Goal: Information Seeking & Learning: Learn about a topic

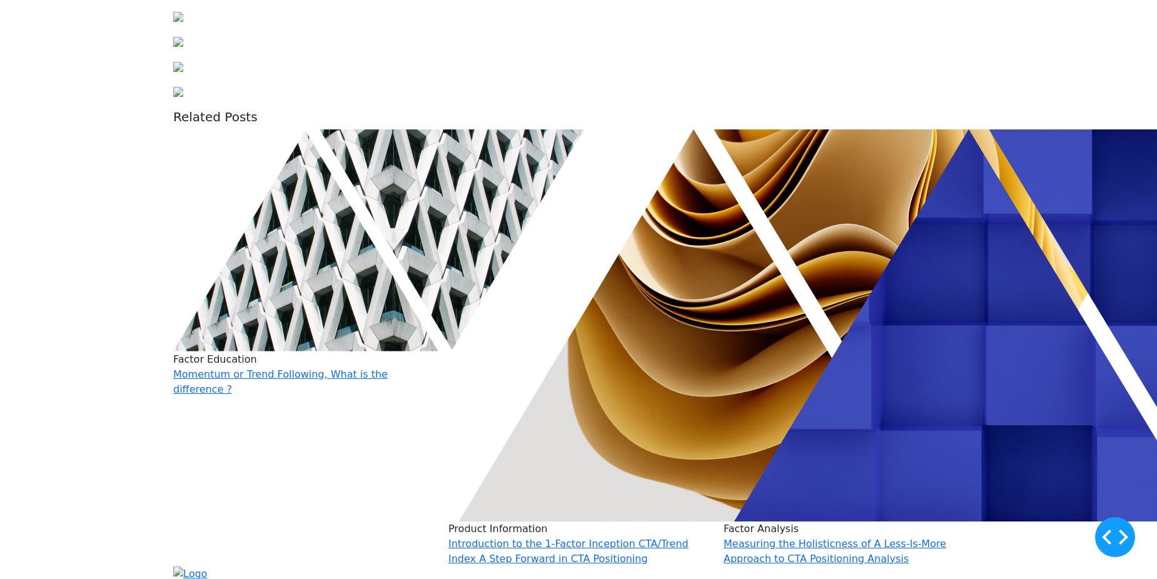
scroll to position [1251, 0]
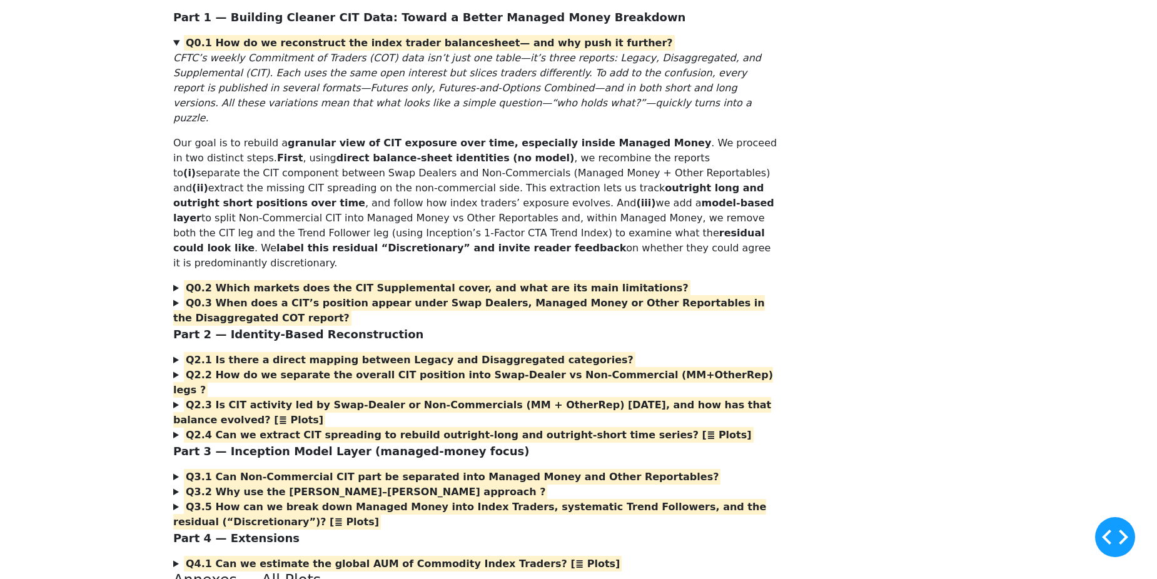
scroll to position [188, 0]
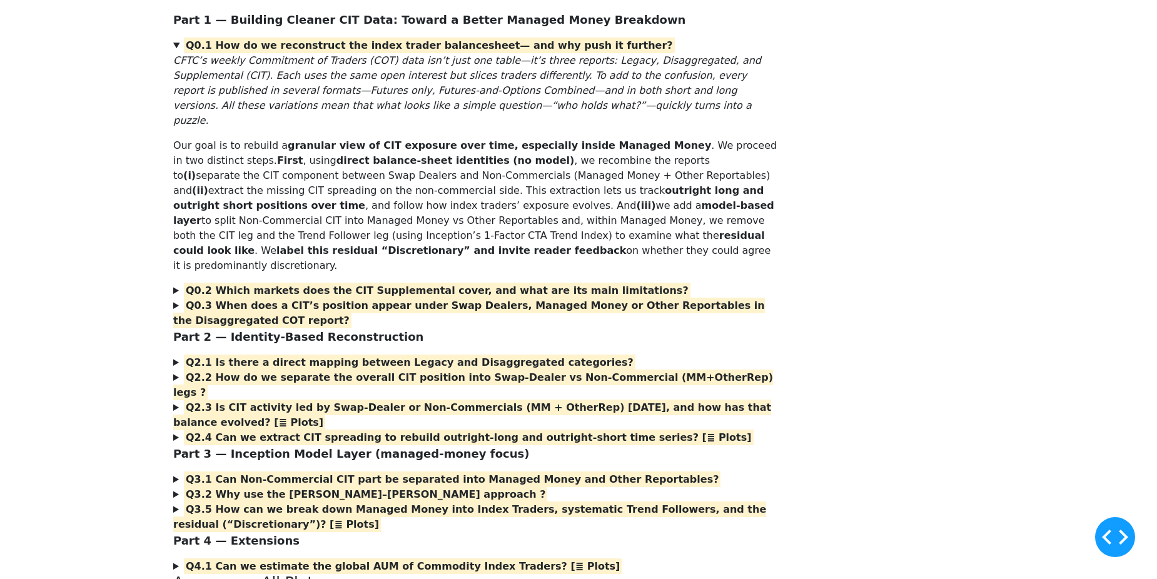
drag, startPoint x: 158, startPoint y: 293, endPoint x: 135, endPoint y: 245, distance: 53.2
click at [135, 245] on div "Rebuilding the Index-Trader Balance Sheet from CFTC’s COT Reports Part 1 — Buil…" at bounding box center [578, 460] width 1157 height 1015
drag, startPoint x: 135, startPoint y: 245, endPoint x: 108, endPoint y: 220, distance: 37.2
click at [108, 220] on div "Rebuilding the Index-Trader Balance Sheet from CFTC’s COT Reports Part 1 — Buil…" at bounding box center [578, 460] width 1157 height 1015
drag, startPoint x: 108, startPoint y: 220, endPoint x: 103, endPoint y: 203, distance: 16.8
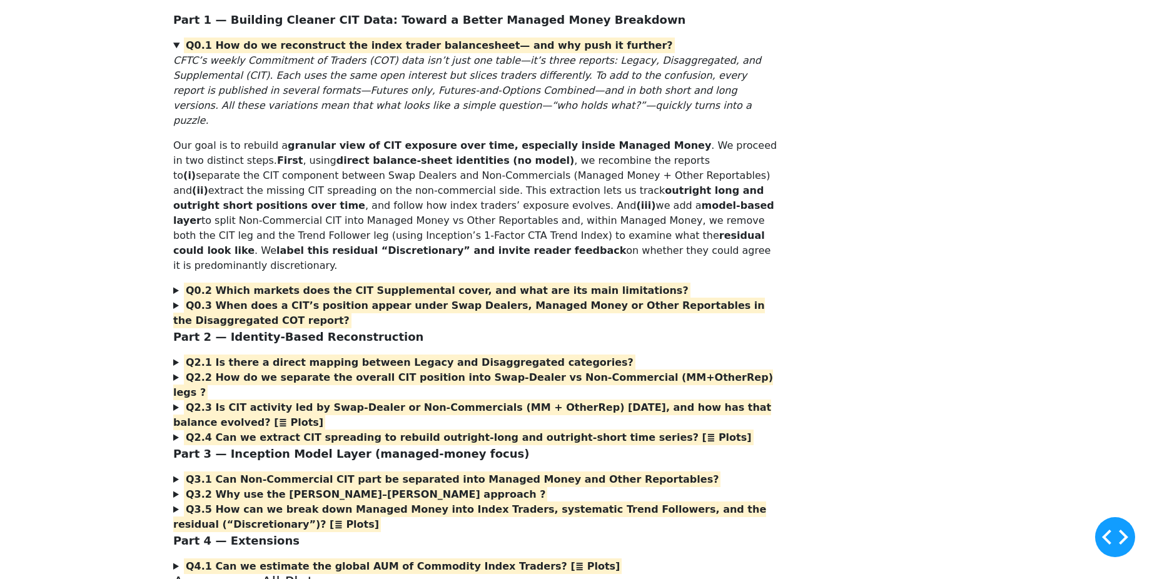
click at [99, 202] on div "Rebuilding the Index-Trader Balance Sheet from CFTC’s COT Reports Part 1 — Buil…" at bounding box center [578, 460] width 1157 height 1015
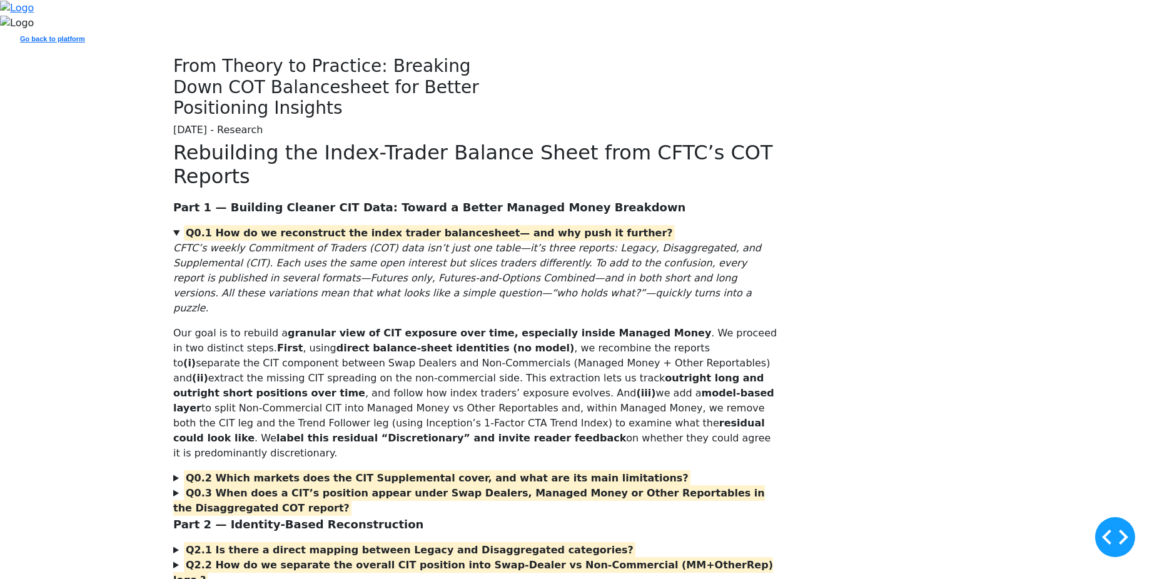
drag, startPoint x: 196, startPoint y: 318, endPoint x: 132, endPoint y: 327, distance: 64.4
click at [132, 141] on div "From Theory to Practice: Breaking Down COT Balancesheet for Better Positioning …" at bounding box center [578, 98] width 1157 height 85
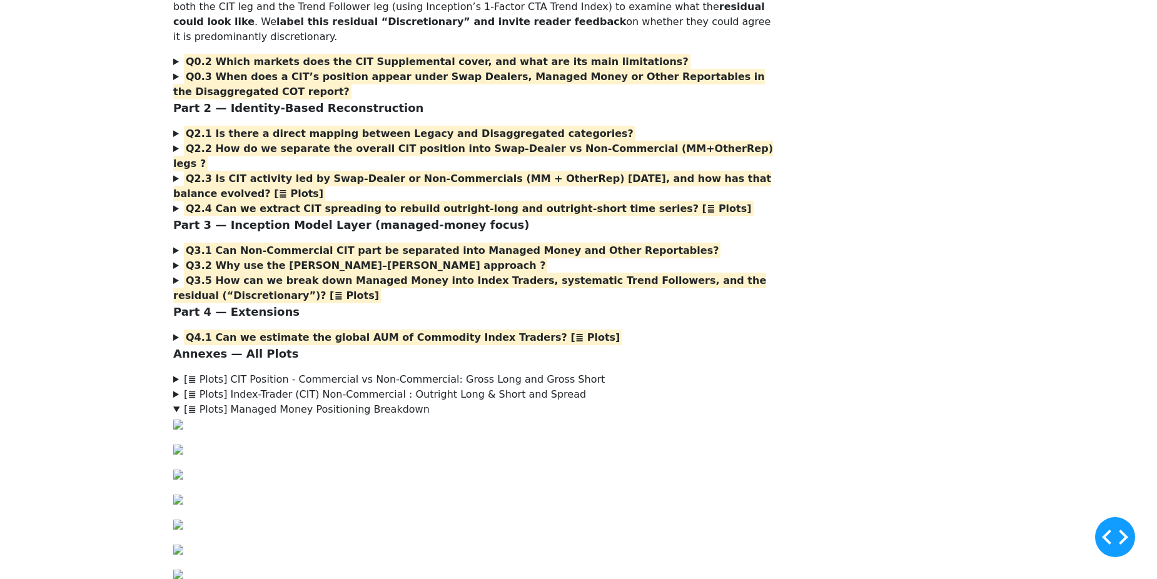
scroll to position [438, 0]
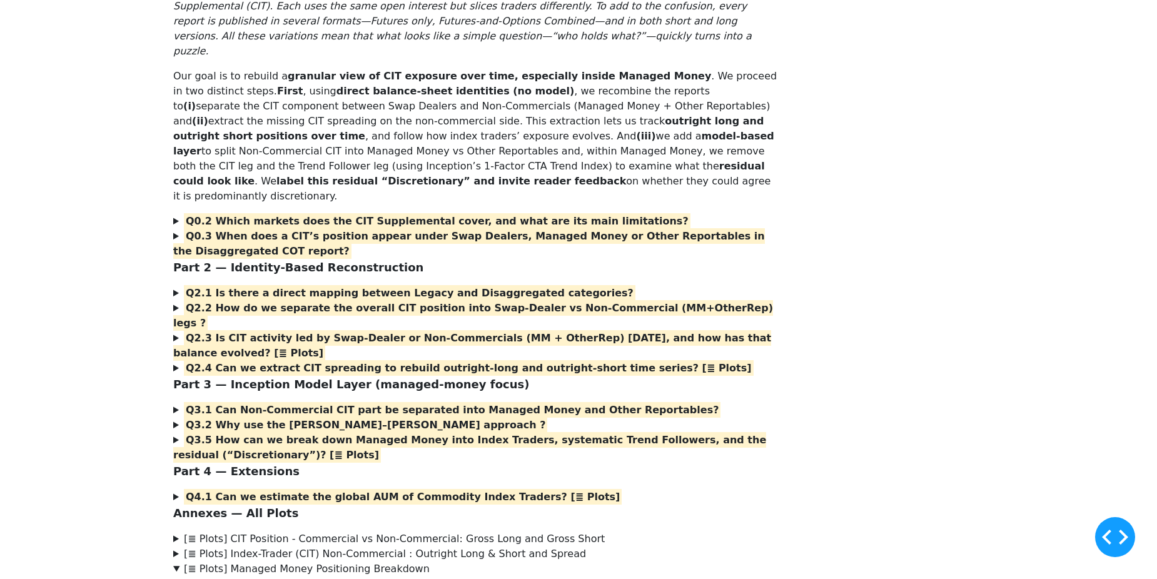
scroll to position [250, 0]
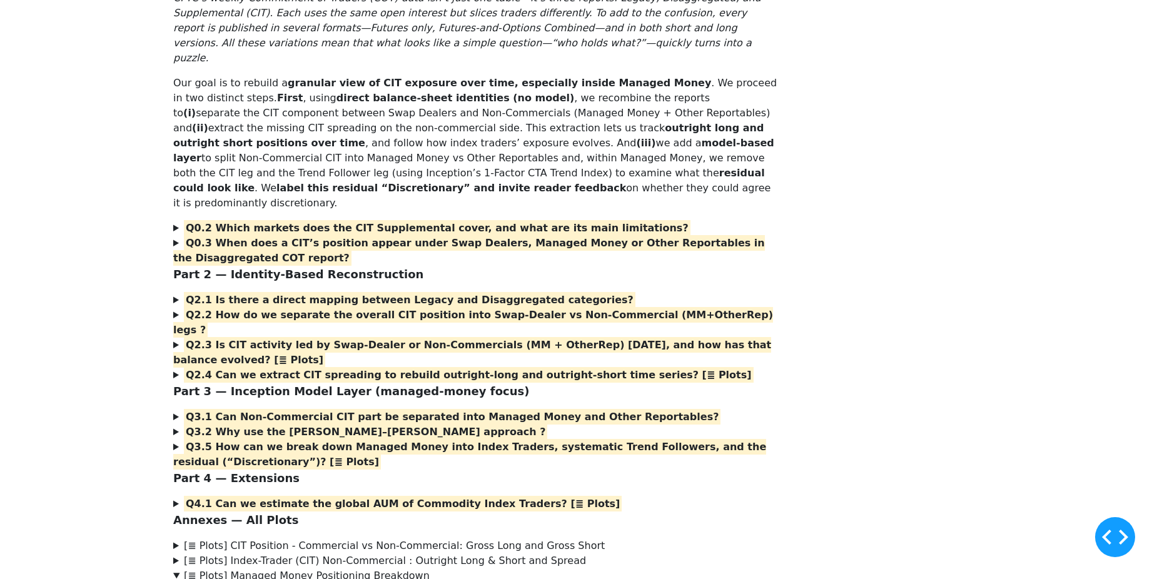
drag, startPoint x: 520, startPoint y: 234, endPoint x: 417, endPoint y: 231, distance: 102.6
drag, startPoint x: 417, startPoint y: 231, endPoint x: 380, endPoint y: 235, distance: 37.1
drag, startPoint x: 380, startPoint y: 235, endPoint x: 362, endPoint y: 238, distance: 18.4
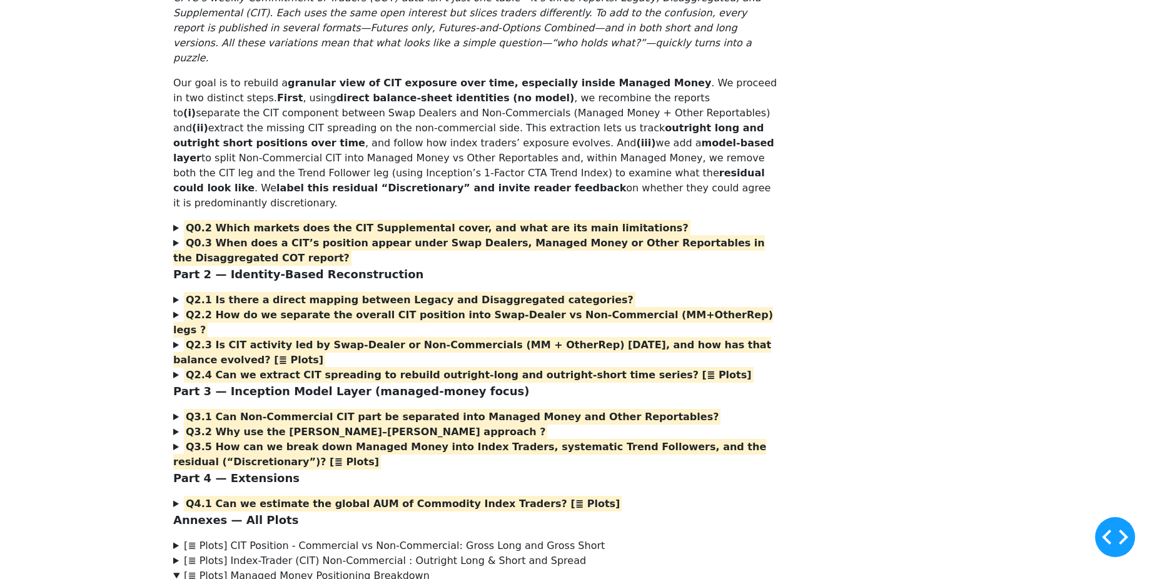
drag, startPoint x: 430, startPoint y: 274, endPoint x: 333, endPoint y: 275, distance: 97.6
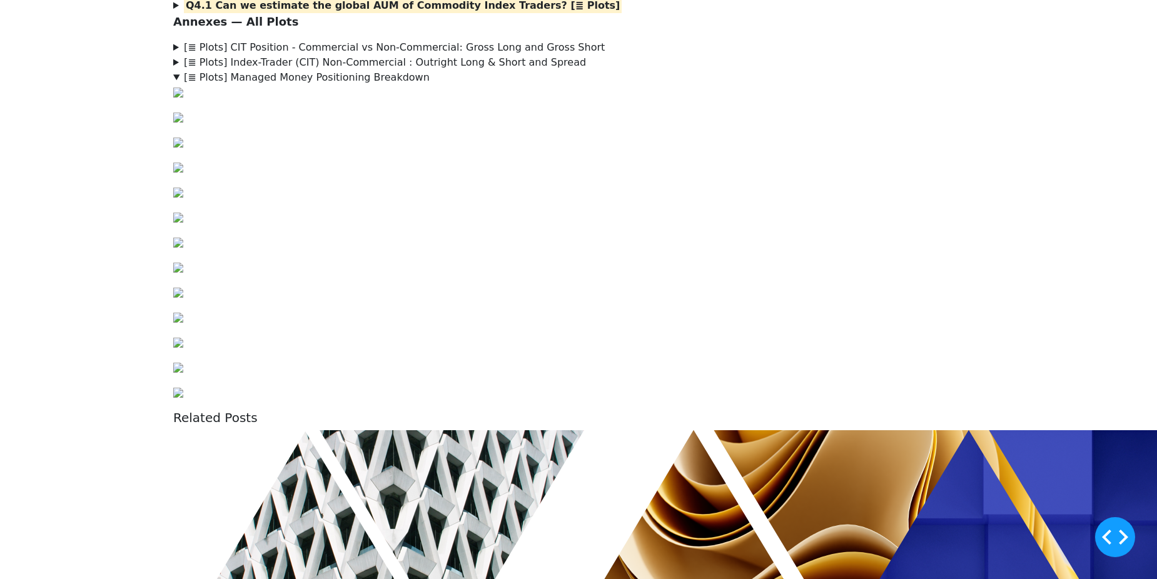
scroll to position [813, 0]
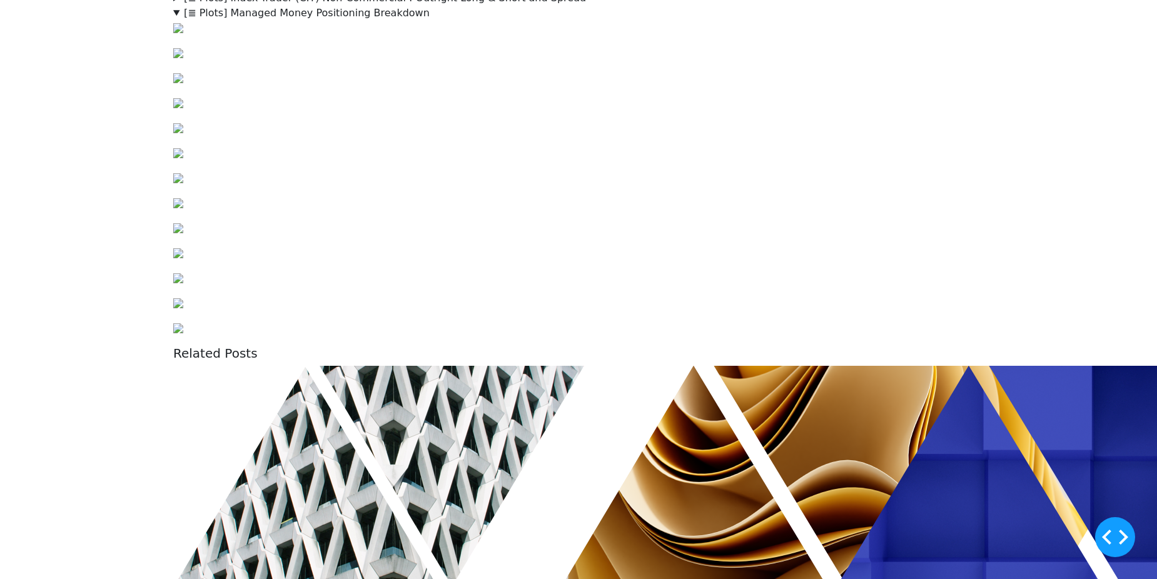
drag, startPoint x: 175, startPoint y: 355, endPoint x: 141, endPoint y: 352, distance: 34.5
drag, startPoint x: 141, startPoint y: 352, endPoint x: 128, endPoint y: 353, distance: 12.6
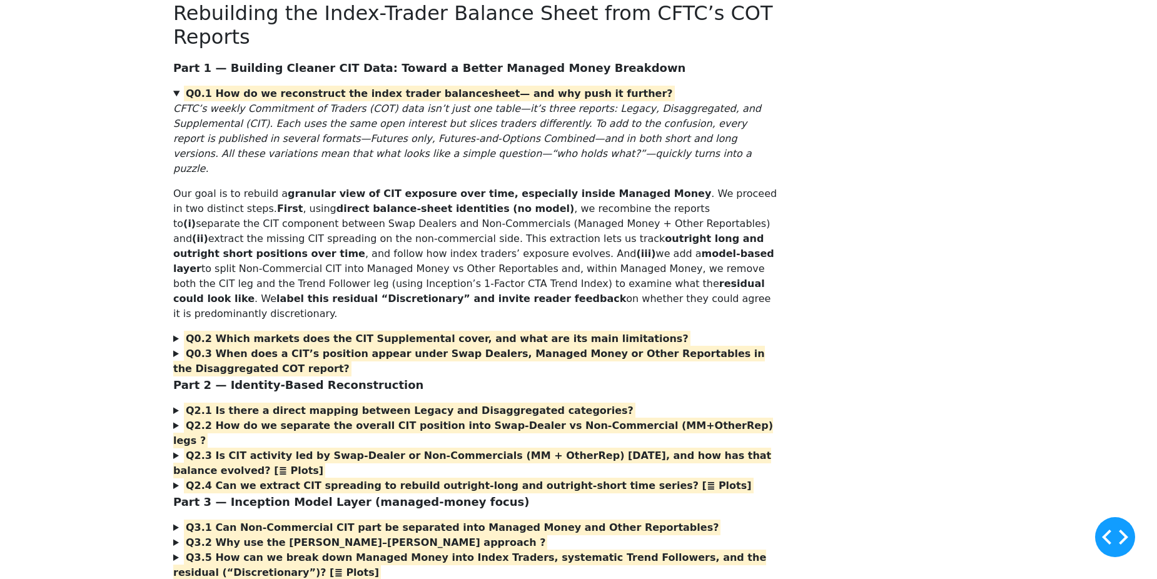
scroll to position [375, 0]
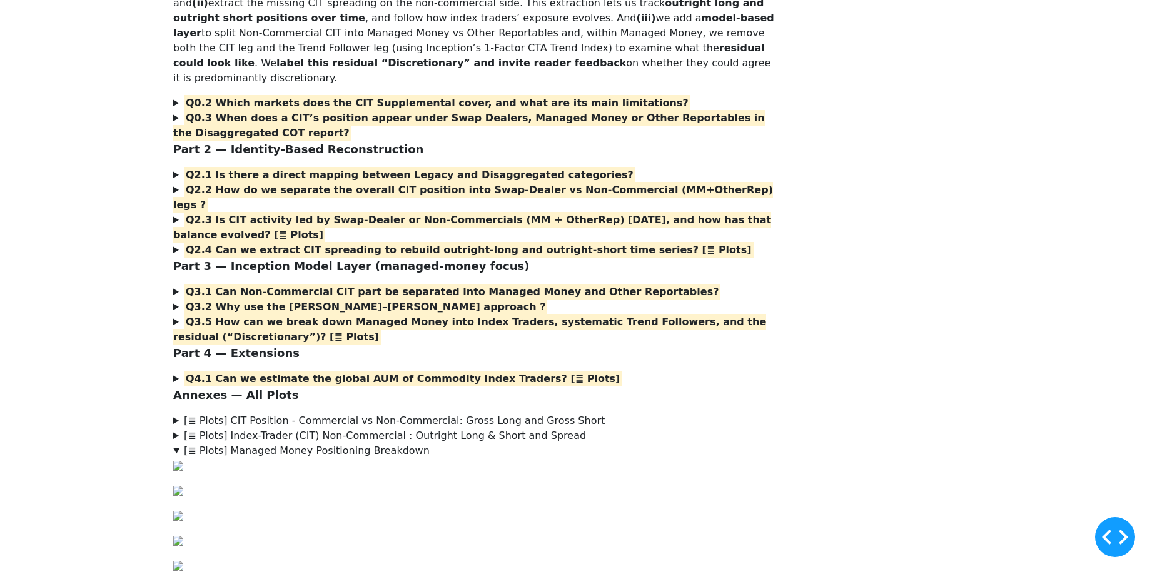
click at [413, 86] on p "Our goal is to rebuild a granular view of CIT exposure over time, especially in…" at bounding box center [475, 18] width 604 height 135
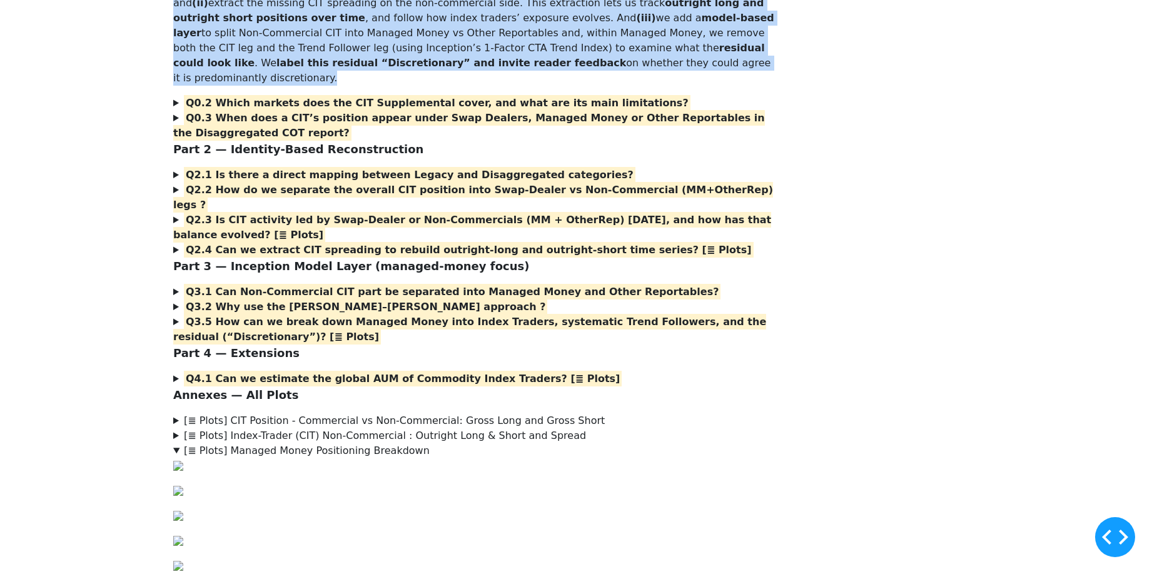
drag, startPoint x: 407, startPoint y: 480, endPoint x: 259, endPoint y: 167, distance: 346.7
click at [259, 167] on div "Rebuilding the Index-Trader Balance Sheet from CFTC’s COT Reports Part 1 — Buil…" at bounding box center [475, 269] width 604 height 1008
click at [835, 256] on div "Rebuilding the Index-Trader Balance Sheet from CFTC’s COT Reports Part 1 — Buil…" at bounding box center [579, 274] width 826 height 1018
click at [889, 269] on div "Rebuilding the Index-Trader Balance Sheet from CFTC’s COT Reports Part 1 — Buil…" at bounding box center [579, 274] width 826 height 1018
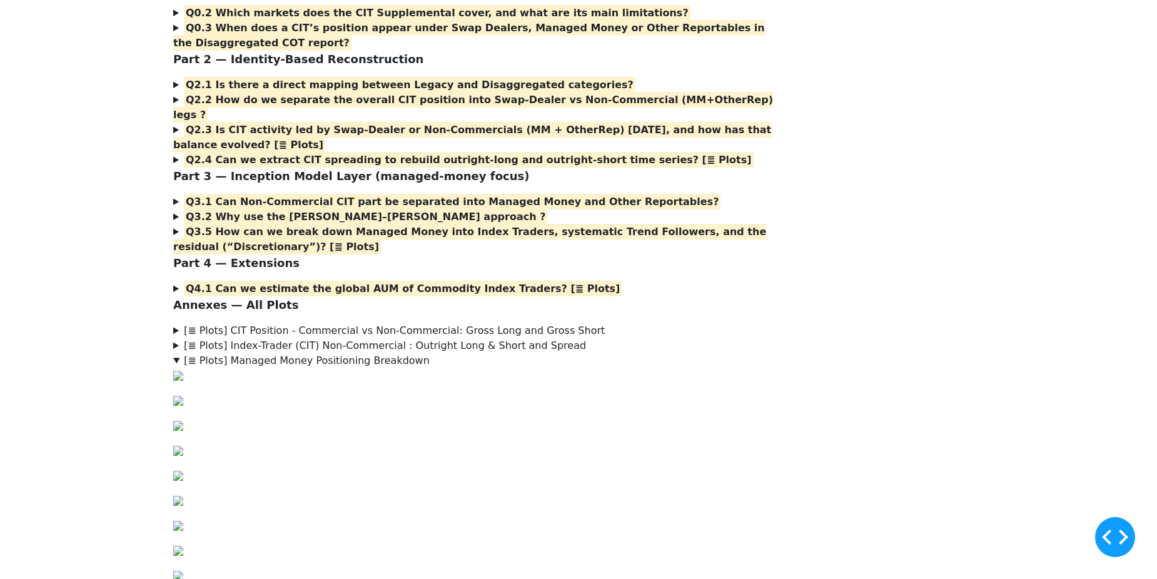
scroll to position [563, 0]
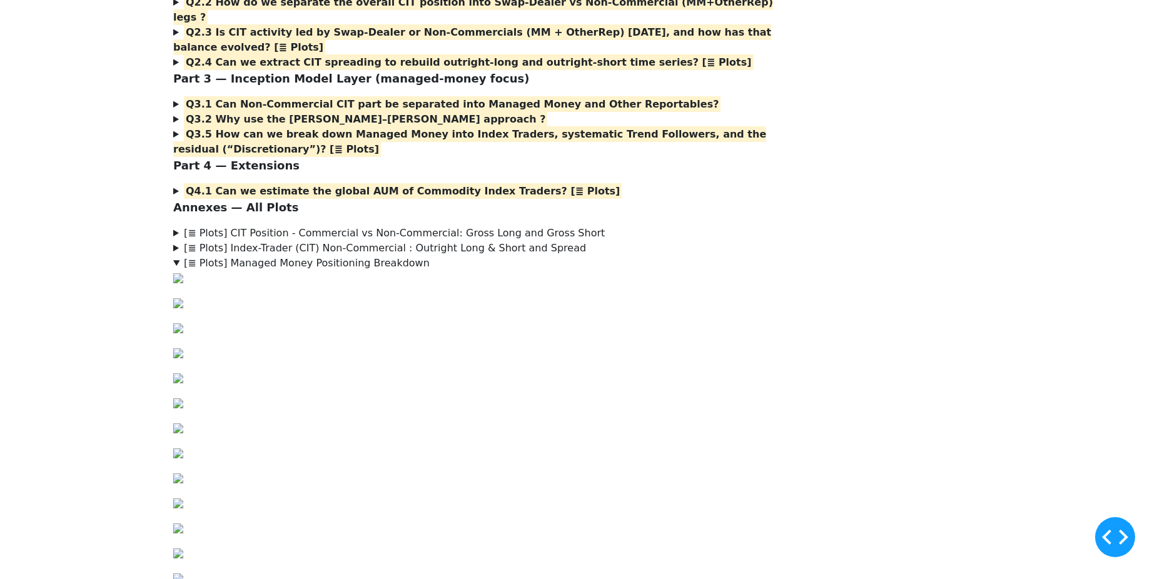
drag, startPoint x: 411, startPoint y: 288, endPoint x: 288, endPoint y: 216, distance: 142.1
click at [734, 251] on div "Rebuilding the Index-Trader Balance Sheet from CFTC’s COT Reports Part 1 — Buil…" at bounding box center [475, 82] width 604 height 1008
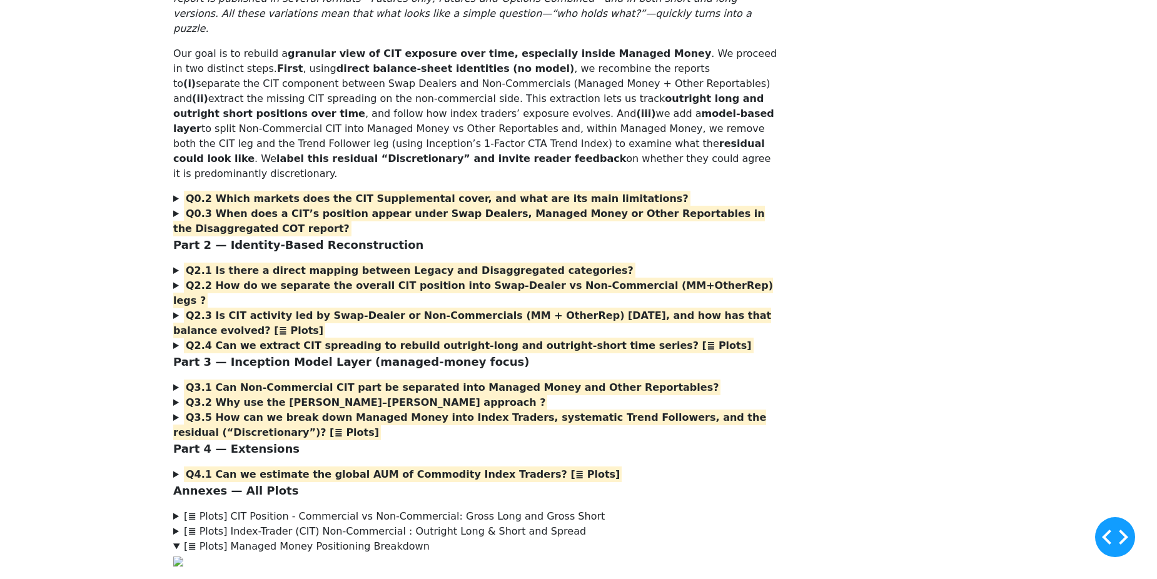
scroll to position [250, 0]
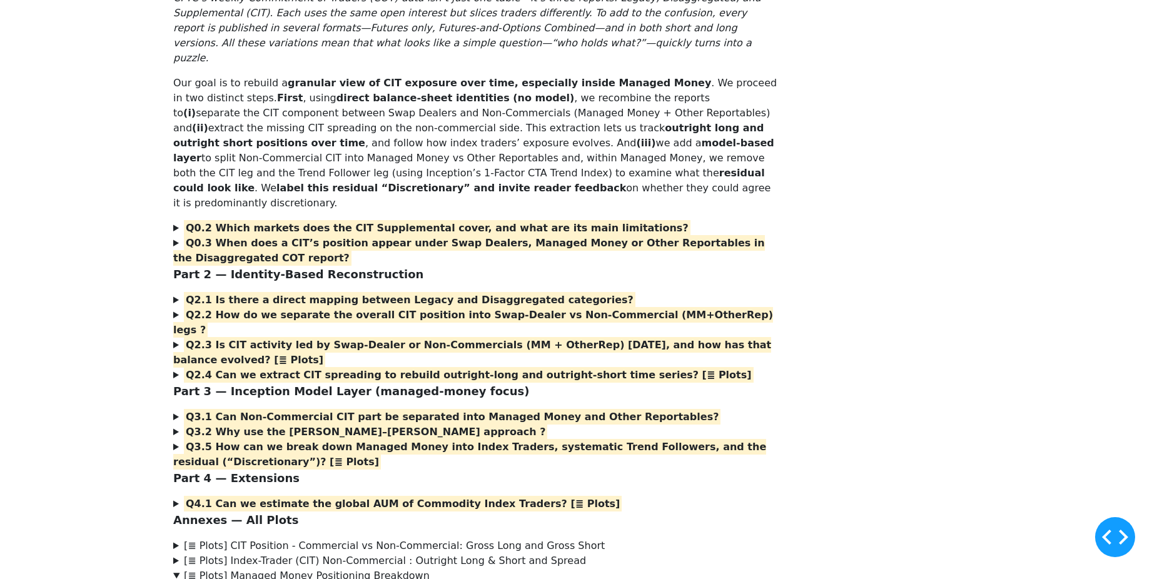
drag, startPoint x: 366, startPoint y: 241, endPoint x: 266, endPoint y: 161, distance: 127.3
click at [811, 284] on div "Rebuilding the Index-Trader Balance Sheet from CFTC’s COT Reports Part 1 — Buil…" at bounding box center [579, 400] width 826 height 1018
drag, startPoint x: 378, startPoint y: 231, endPoint x: 220, endPoint y: 169, distance: 170.7
click at [220, 169] on div "Rebuilding the Index-Trader Balance Sheet from CFTC’s COT Reports Part 1 — Buil…" at bounding box center [475, 395] width 604 height 1008
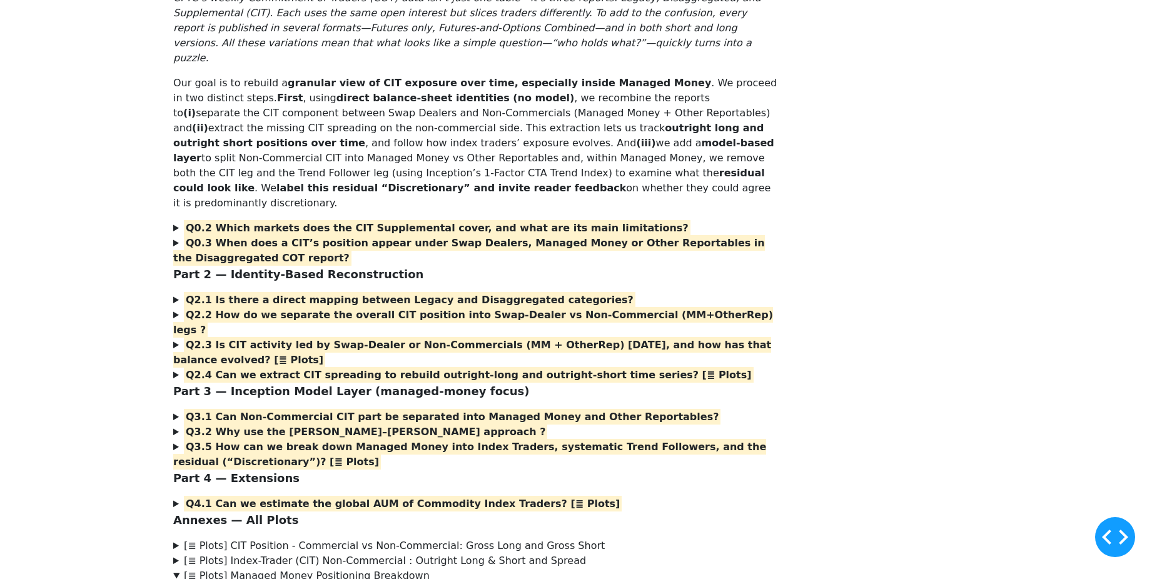
click at [718, 250] on div "Rebuilding the Index-Trader Balance Sheet from CFTC’s COT Reports Part 1 — Buil…" at bounding box center [475, 395] width 604 height 1008
drag, startPoint x: 380, startPoint y: 238, endPoint x: 233, endPoint y: 171, distance: 161.8
click at [233, 171] on div "Rebuilding the Index-Trader Balance Sheet from CFTC’s COT Reports Part 1 — Buil…" at bounding box center [475, 395] width 604 height 1008
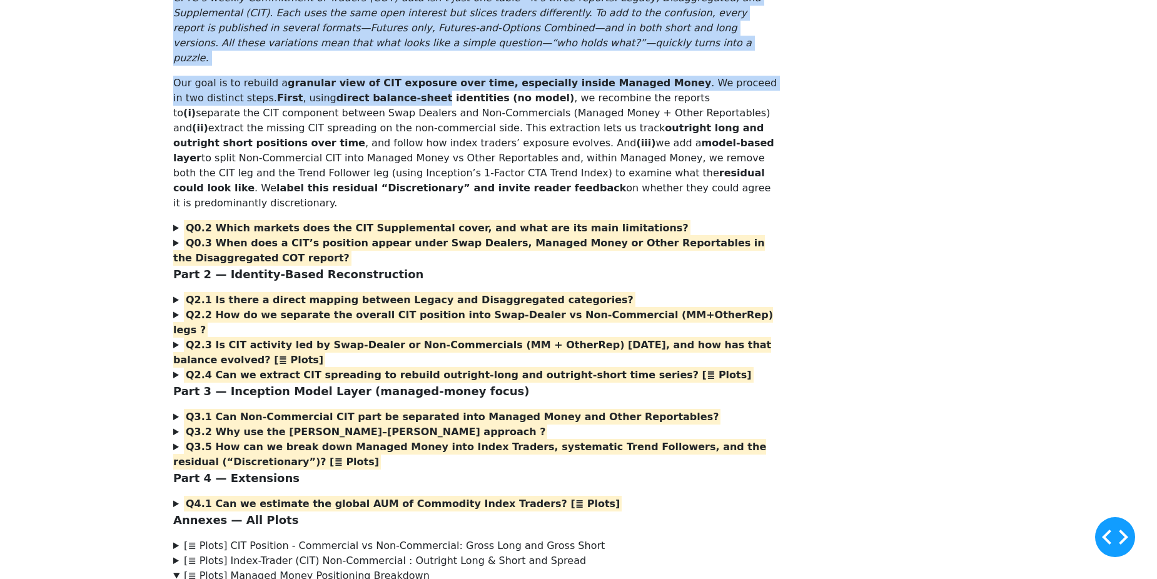
drag, startPoint x: 255, startPoint y: 276, endPoint x: 717, endPoint y: 463, distance: 498.6
click at [717, 463] on div "Rebuilding the Index-Trader Balance Sheet from CFTC’s COT Reports Part 1 — Buil…" at bounding box center [475, 395] width 604 height 1008
drag, startPoint x: 717, startPoint y: 463, endPoint x: 767, endPoint y: 294, distance: 176.1
click at [767, 294] on div "Rebuilding the Index-Trader Balance Sheet from CFTC’s COT Reports Part 1 — Buil…" at bounding box center [475, 395] width 604 height 1008
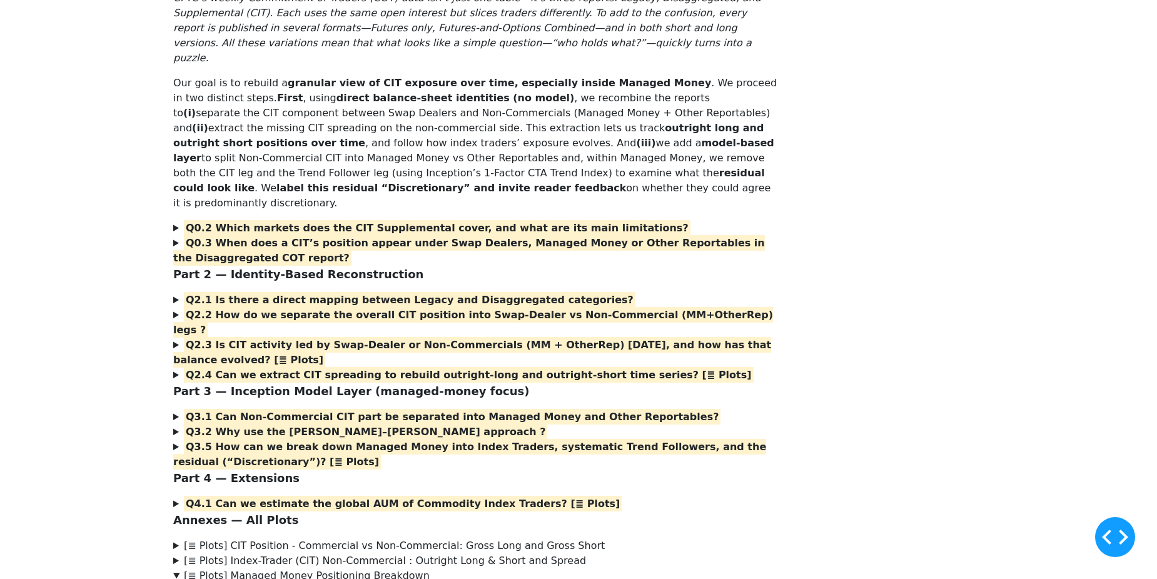
drag, startPoint x: 369, startPoint y: 238, endPoint x: 250, endPoint y: 170, distance: 137.6
click at [250, 170] on div "Rebuilding the Index-Trader Balance Sheet from CFTC’s COT Reports Part 1 — Buil…" at bounding box center [475, 395] width 604 height 1008
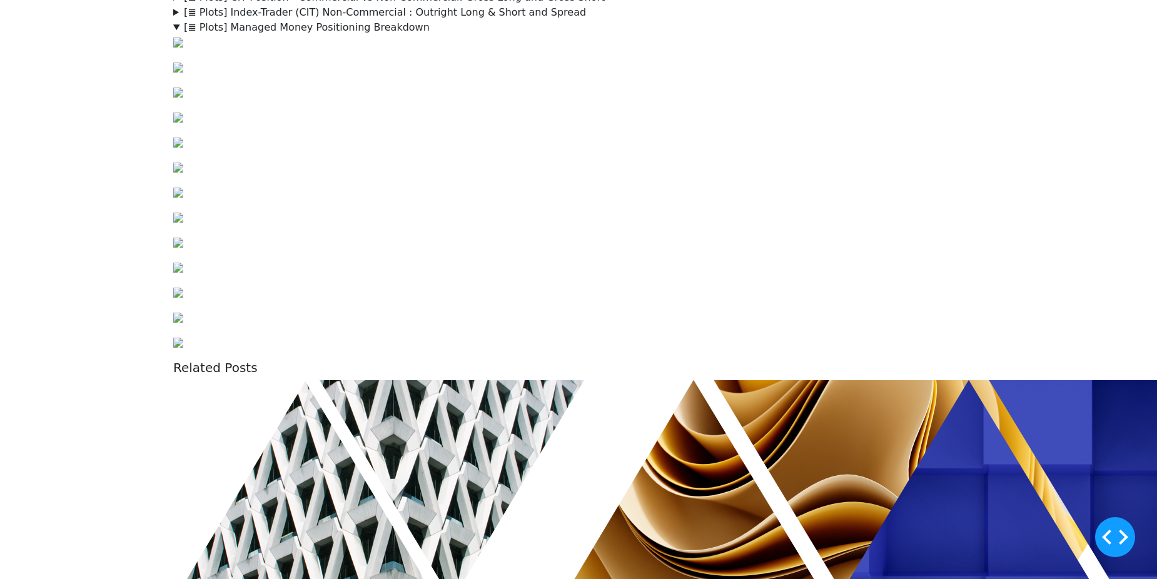
scroll to position [626, 0]
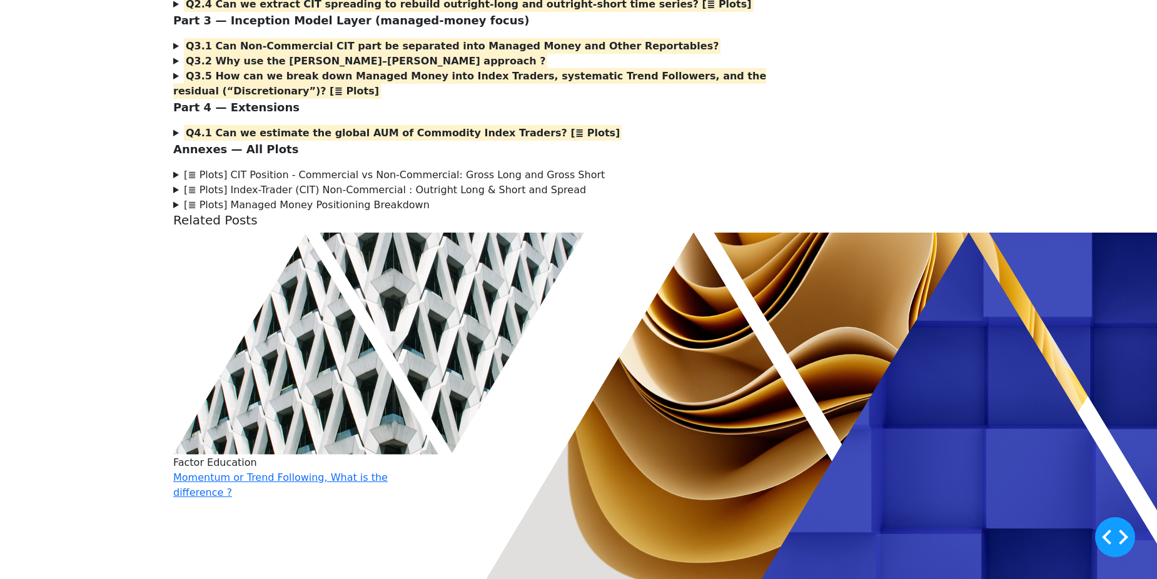
scroll to position [313, 0]
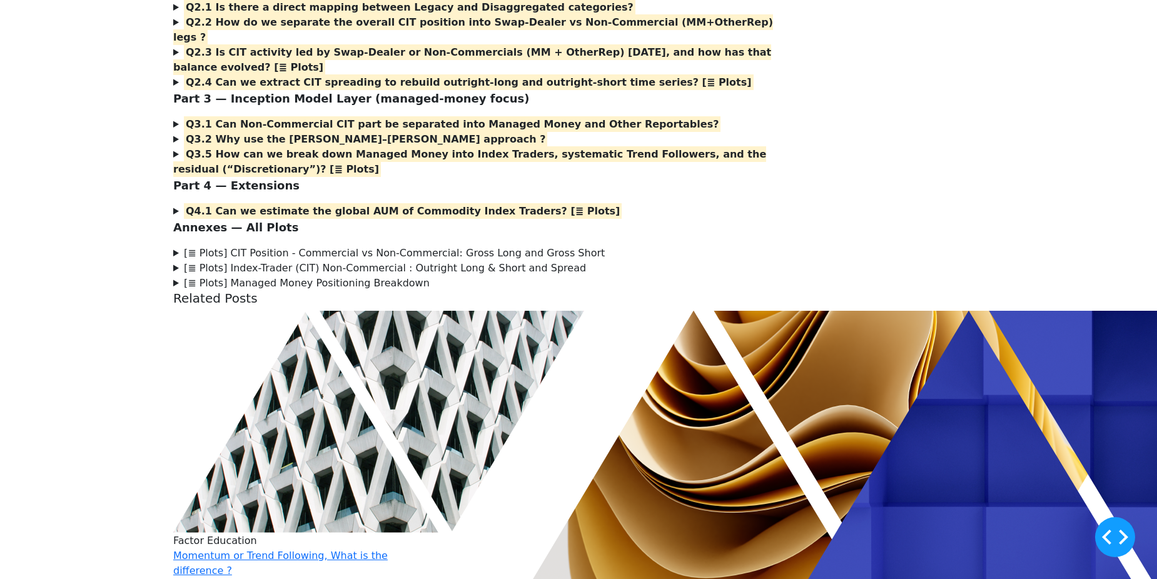
drag, startPoint x: 477, startPoint y: 337, endPoint x: 258, endPoint y: 328, distance: 219.8
click at [258, 291] on div "Rebuilding the Index-Trader Balance Sheet from CFTC’s COT Reports Part 1 — Buil…" at bounding box center [475, 59] width 604 height 463
drag, startPoint x: 689, startPoint y: 216, endPoint x: 260, endPoint y: 220, distance: 429.7
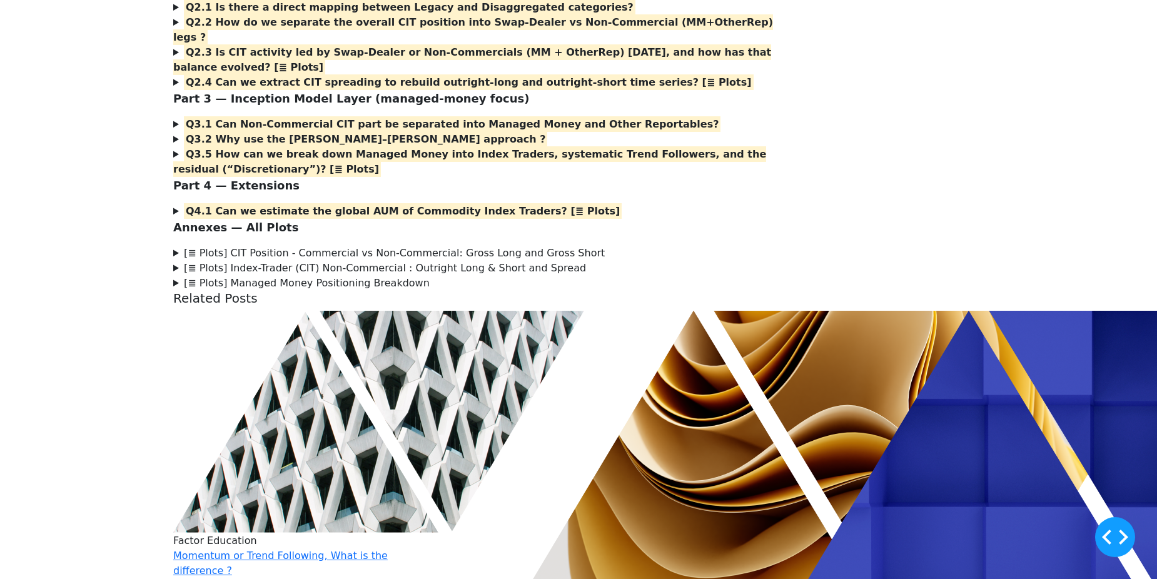
drag, startPoint x: 399, startPoint y: 173, endPoint x: 222, endPoint y: 111, distance: 187.5
click at [222, 111] on div "Rebuilding the Index-Trader Balance Sheet from CFTC’s COT Reports Part 1 — Buil…" at bounding box center [475, 59] width 604 height 463
drag, startPoint x: 378, startPoint y: 178, endPoint x: 264, endPoint y: 102, distance: 136.7
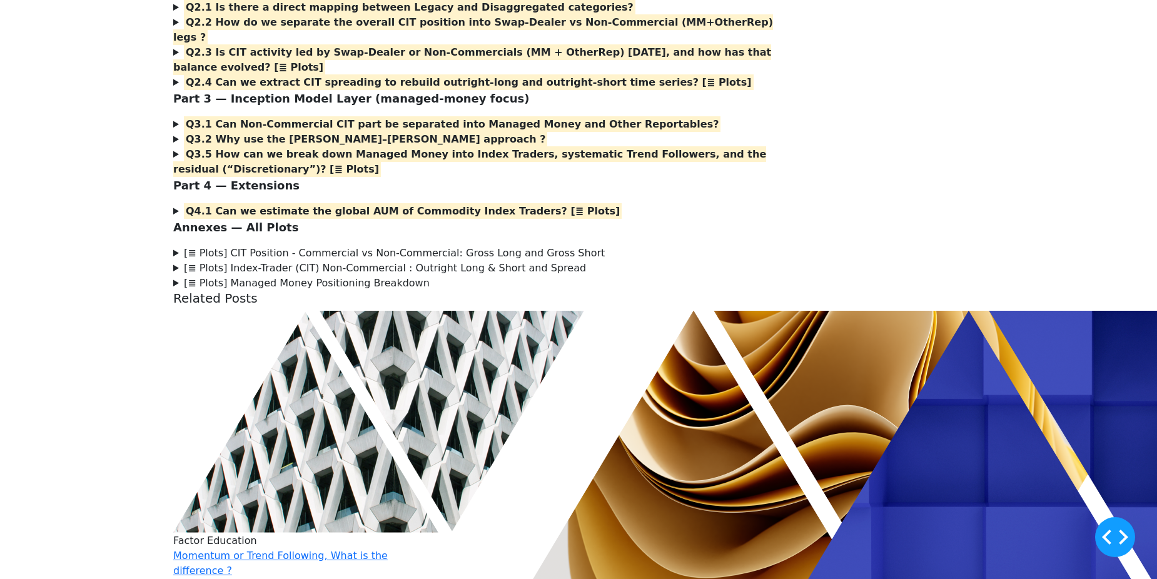
drag, startPoint x: 442, startPoint y: 178, endPoint x: 221, endPoint y: 117, distance: 229.6
click at [221, 117] on div "Rebuilding the Index-Trader Balance Sheet from CFTC’s COT Reports Part 1 — Buil…" at bounding box center [475, 59] width 604 height 463
click at [299, 13] on strong "Q2.1 Is there a direct mapping between Legacy and Disaggregated categories?" at bounding box center [410, 7] width 448 height 12
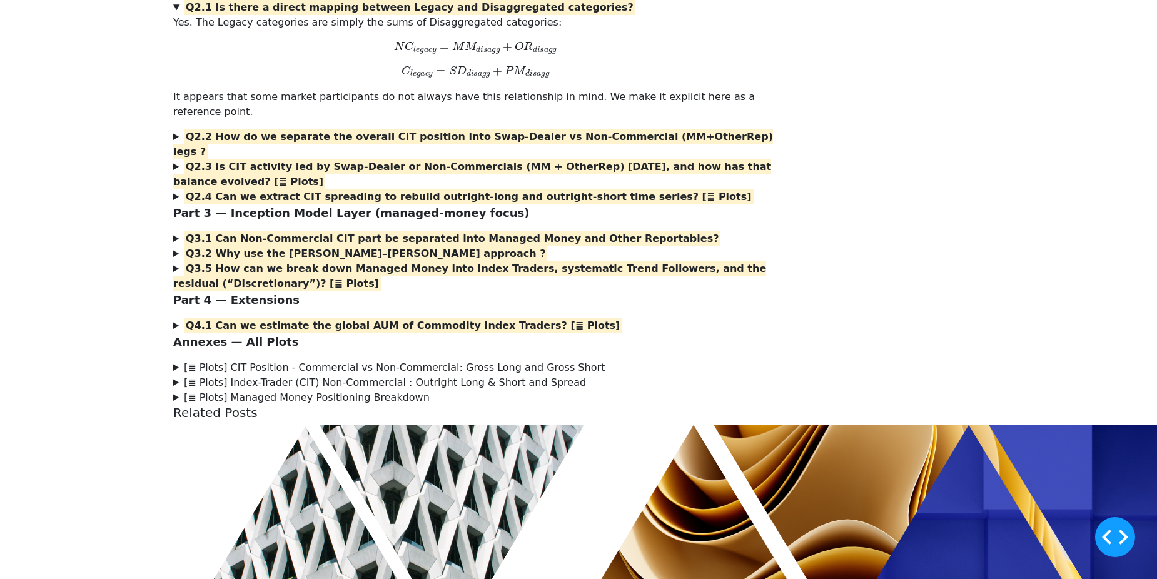
click at [299, 13] on strong "Q2.1 Is there a direct mapping between Legacy and Disaggregated categories?" at bounding box center [410, 7] width 448 height 12
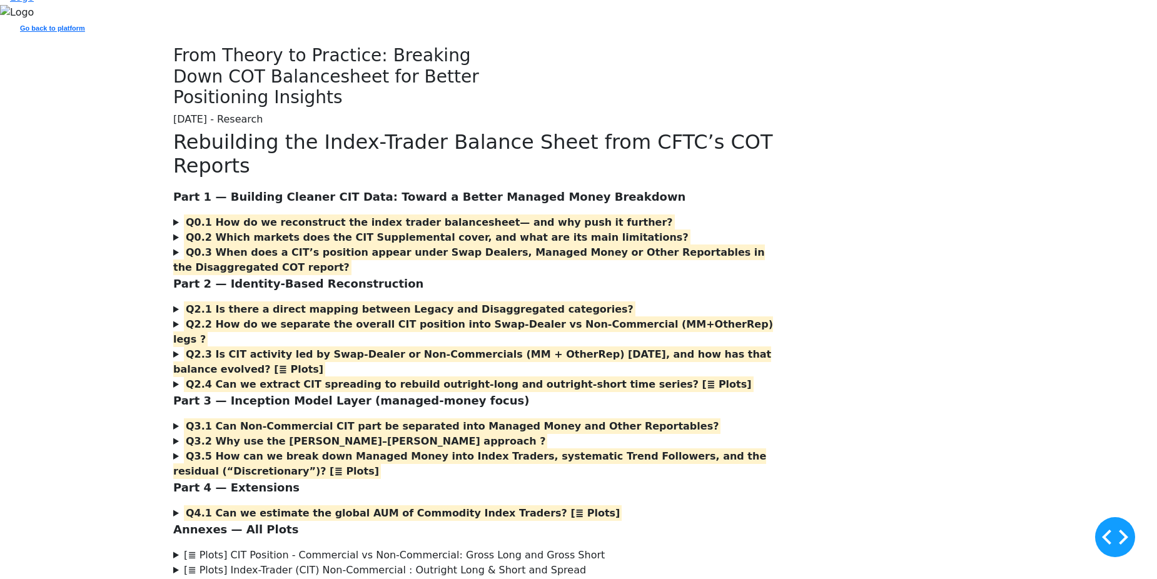
scroll to position [0, 0]
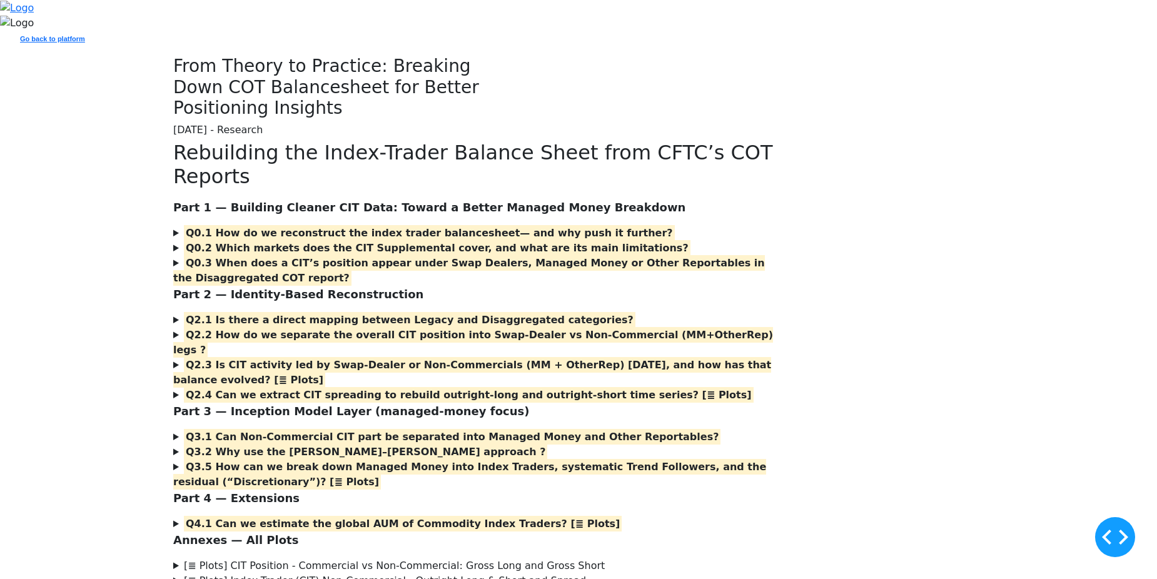
click at [387, 119] on h3 "From Theory to Practice: Breaking Down COT Balancesheet for Better Positioning …" at bounding box center [337, 87] width 329 height 63
drag, startPoint x: 504, startPoint y: 325, endPoint x: 347, endPoint y: 360, distance: 160.7
click at [347, 360] on div "Rebuilding the Index-Trader Balance Sheet from CFTC’s COT Reports Part 1 — Buil…" at bounding box center [578, 372] width 1157 height 463
drag, startPoint x: 348, startPoint y: 359, endPoint x: 269, endPoint y: 362, distance: 78.9
click at [269, 362] on div "Rebuilding the Index-Trader Balance Sheet from CFTC’s COT Reports Part 1 — Buil…" at bounding box center [578, 372] width 1157 height 463
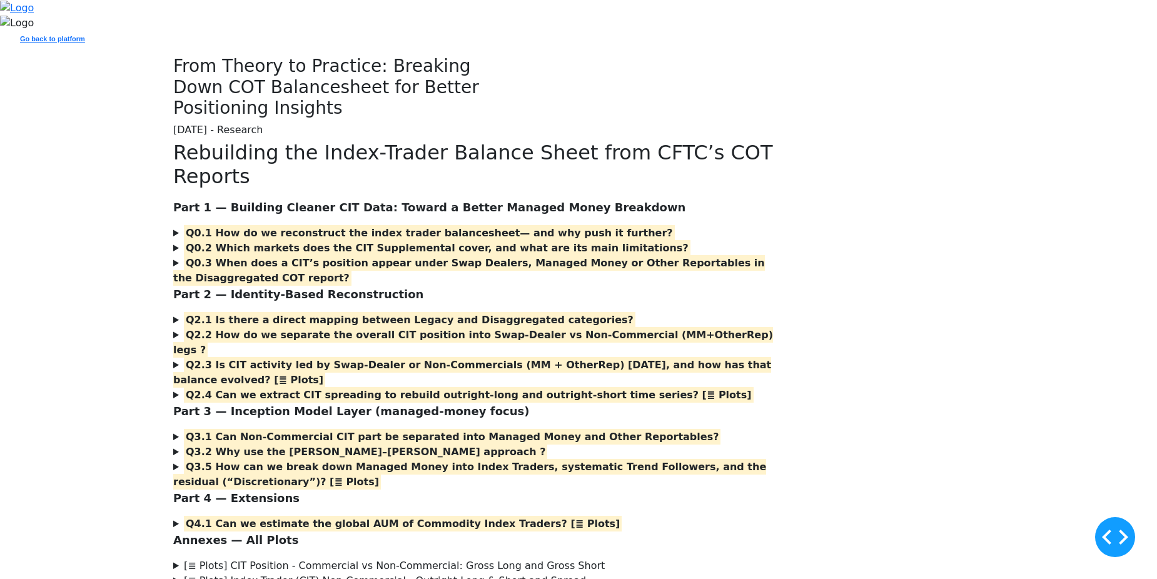
drag, startPoint x: 393, startPoint y: 340, endPoint x: 283, endPoint y: 334, distance: 110.3
click at [283, 141] on div "From Theory to Practice: Breaking Down COT Balancesheet for Better Positioning …" at bounding box center [579, 98] width 826 height 85
drag, startPoint x: 283, startPoint y: 334, endPoint x: 185, endPoint y: 338, distance: 98.3
click at [185, 141] on div "From Theory to Practice: Breaking Down COT Balancesheet for Better Positioning …" at bounding box center [579, 98] width 826 height 85
drag, startPoint x: 185, startPoint y: 338, endPoint x: 114, endPoint y: 335, distance: 70.1
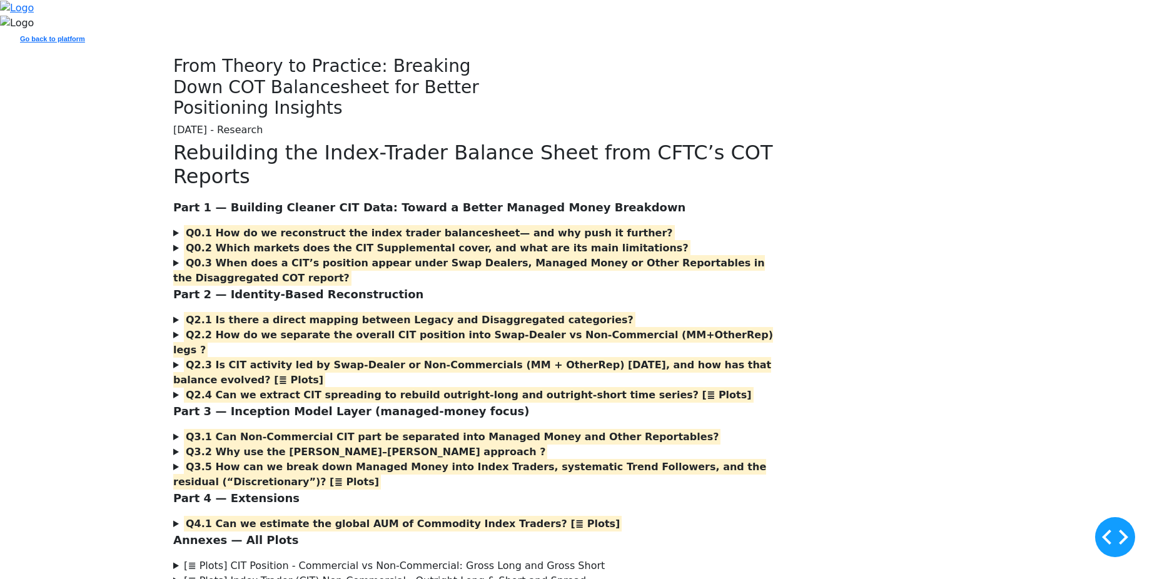
click at [114, 141] on div "From Theory to Practice: Breaking Down COT Balancesheet for Better Positioning …" at bounding box center [578, 98] width 1157 height 85
drag, startPoint x: 507, startPoint y: 330, endPoint x: 246, endPoint y: 341, distance: 260.4
click at [246, 141] on div "From Theory to Practice: Breaking Down COT Balancesheet for Better Positioning …" at bounding box center [579, 98] width 826 height 85
drag, startPoint x: 248, startPoint y: 340, endPoint x: 170, endPoint y: 332, distance: 78.0
click at [170, 141] on div "From Theory to Practice: Breaking Down COT Balancesheet for Better Positioning …" at bounding box center [579, 98] width 826 height 85
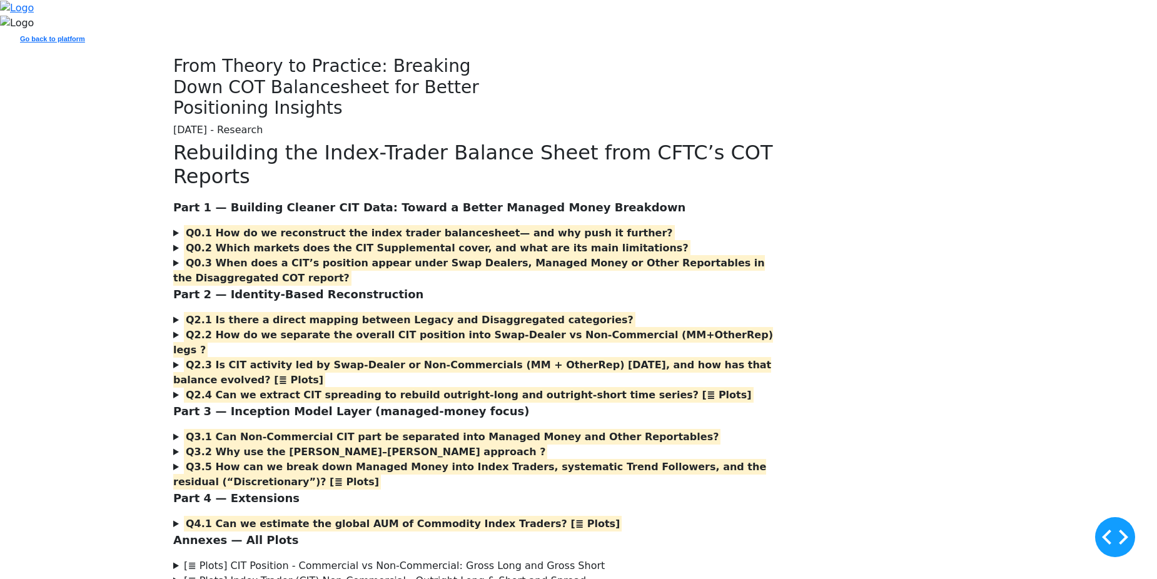
drag, startPoint x: 170, startPoint y: 332, endPoint x: 102, endPoint y: 330, distance: 68.2
click at [102, 141] on div "From Theory to Practice: Breaking Down COT Balancesheet for Better Positioning …" at bounding box center [578, 98] width 1157 height 85
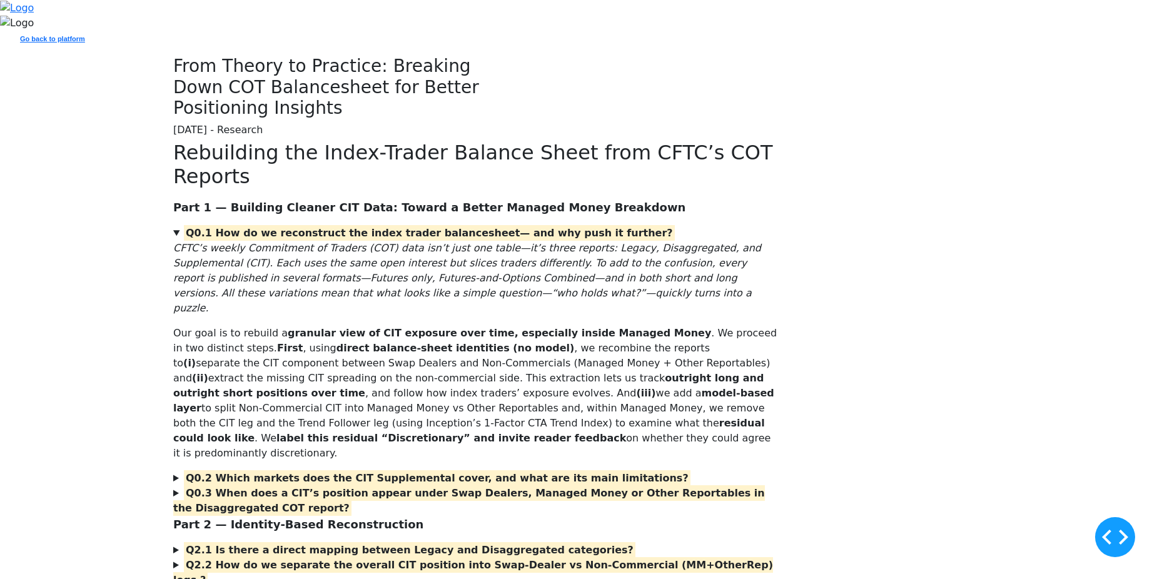
click at [226, 141] on div "From Theory to Practice: Breaking Down COT Balancesheet for Better Positioning …" at bounding box center [338, 98] width 344 height 85
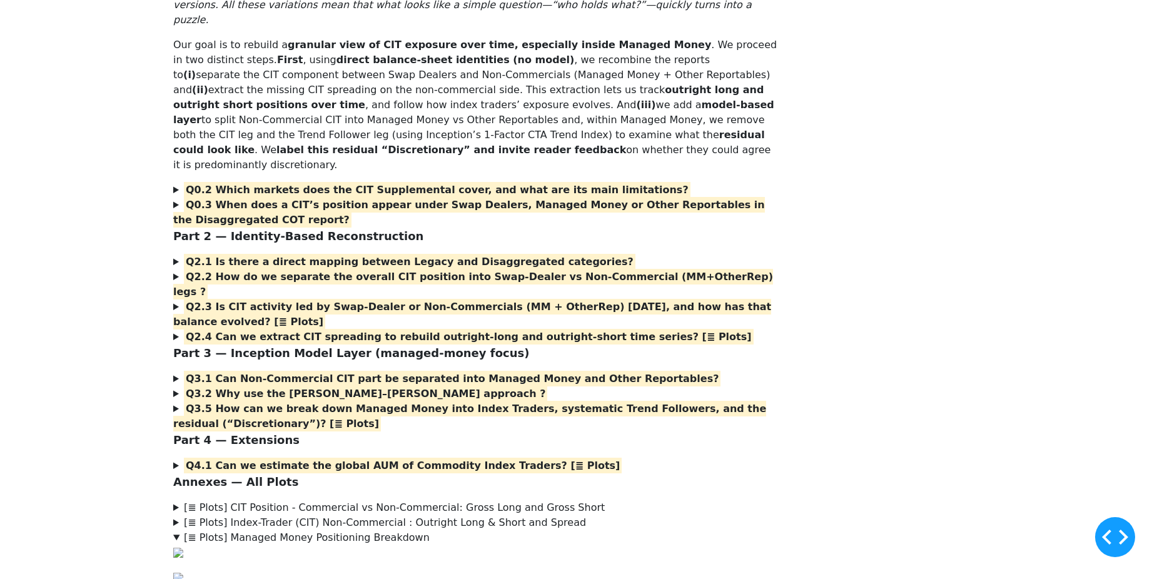
scroll to position [375, 0]
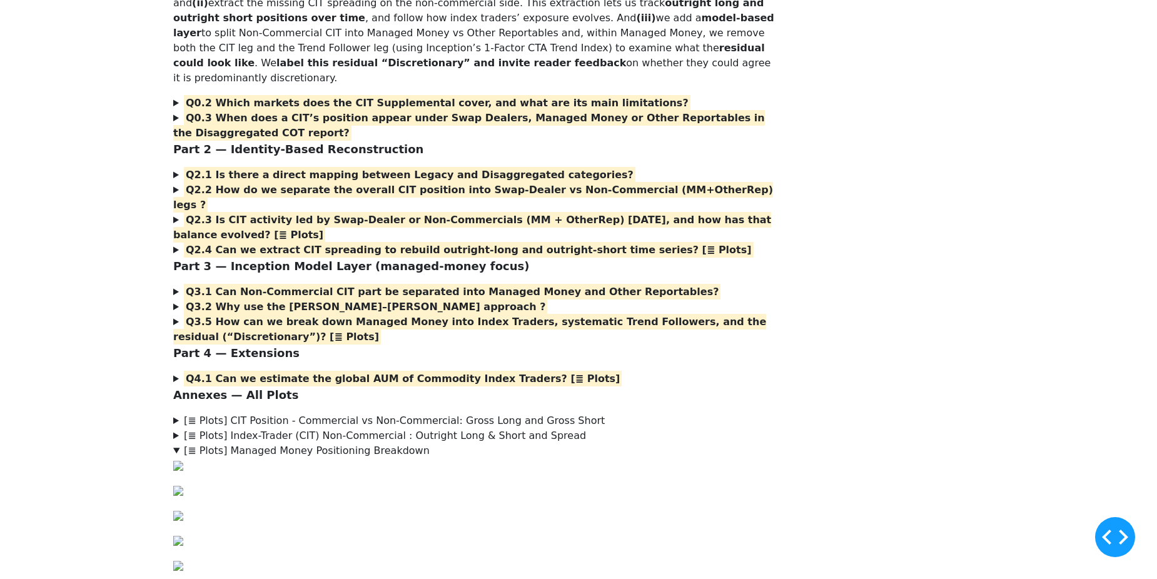
drag, startPoint x: 264, startPoint y: 238, endPoint x: 278, endPoint y: 287, distance: 50.9
click at [803, 221] on div "Rebuilding the Index-Trader Balance Sheet from CFTC’s COT Reports Part 1 — Buil…" at bounding box center [579, 274] width 826 height 1018
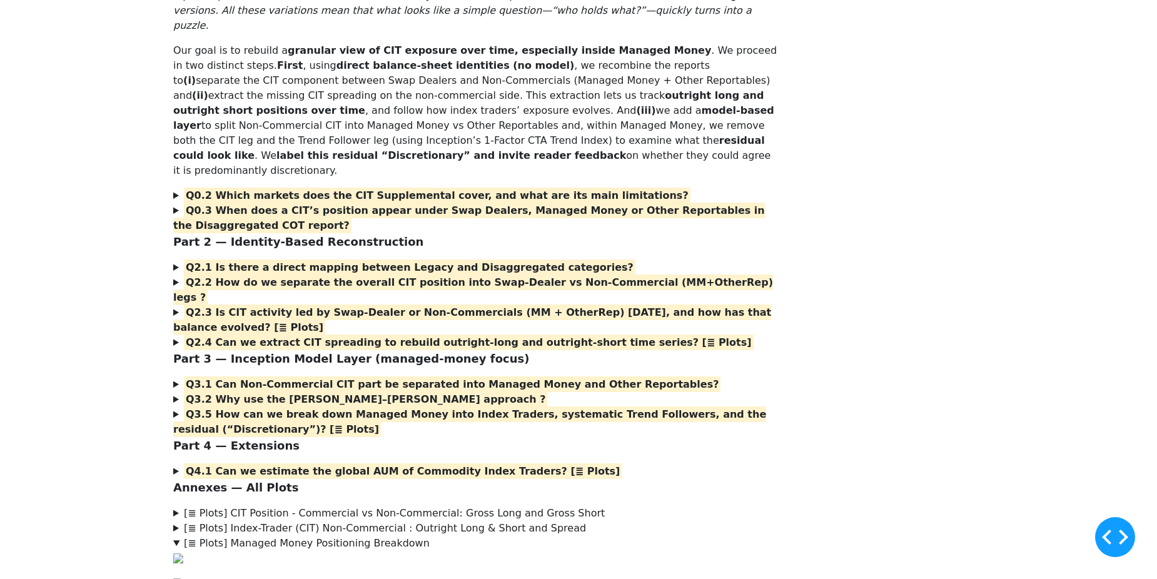
scroll to position [313, 0]
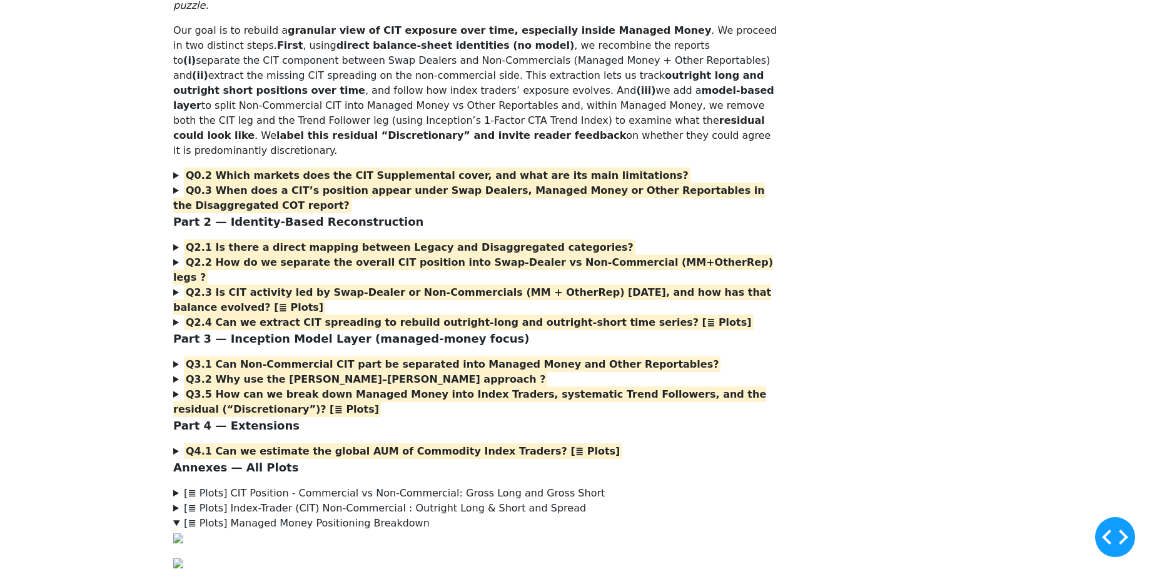
click at [261, 183] on summary "Q0.2 Which markets does the CIT Supplemental cover, and what are its main limit…" at bounding box center [475, 175] width 604 height 15
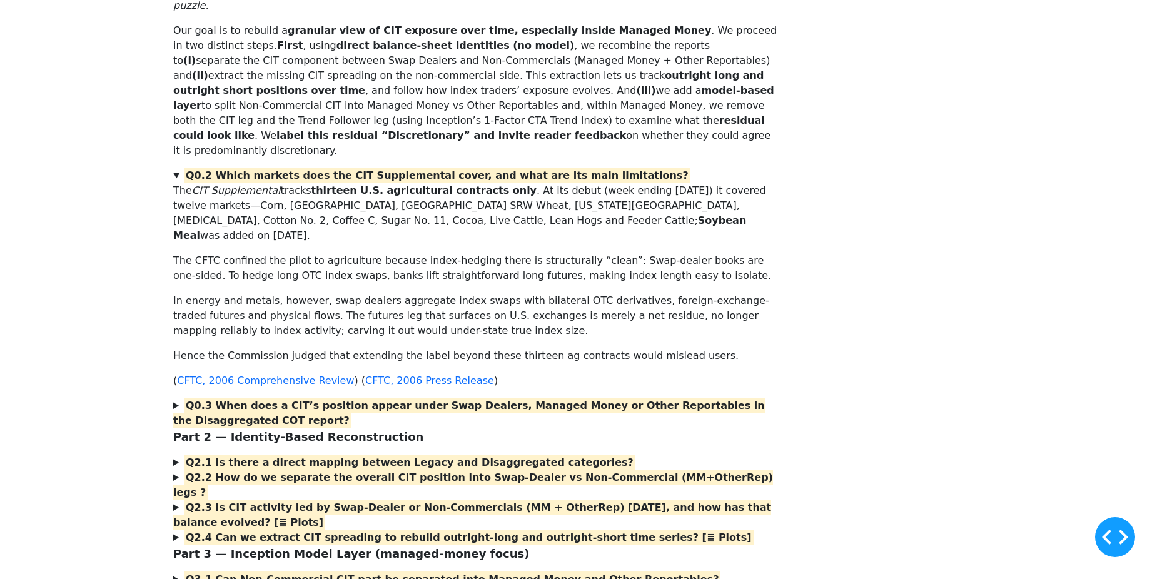
click at [259, 469] on div "Rebuilding the Index-Trader Balance Sheet from CFTC’s COT Reports Part 1 — Buil…" at bounding box center [475, 444] width 604 height 1233
click at [357, 158] on p "Our goal is to rebuild a granular view of CIT exposure over time, especially in…" at bounding box center [475, 90] width 604 height 135
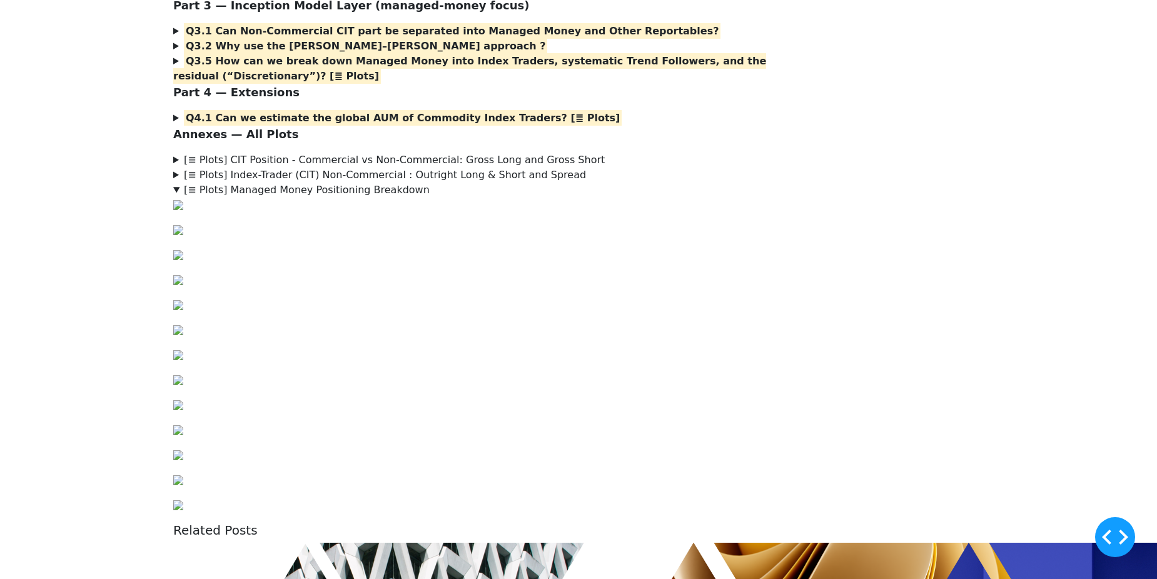
scroll to position [688, 0]
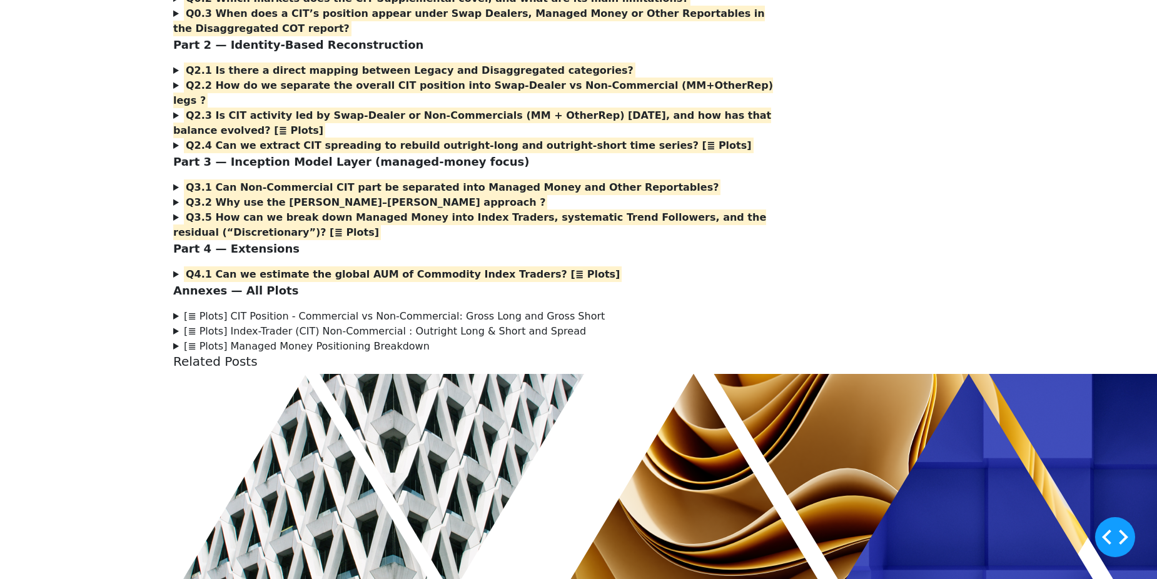
scroll to position [250, 0]
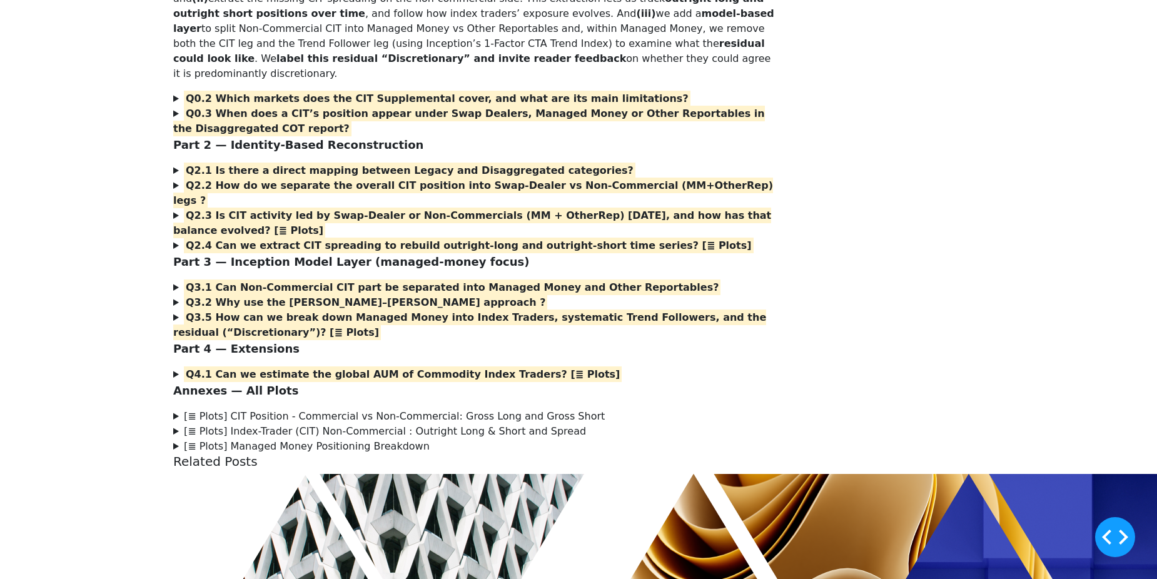
scroll to position [375, 0]
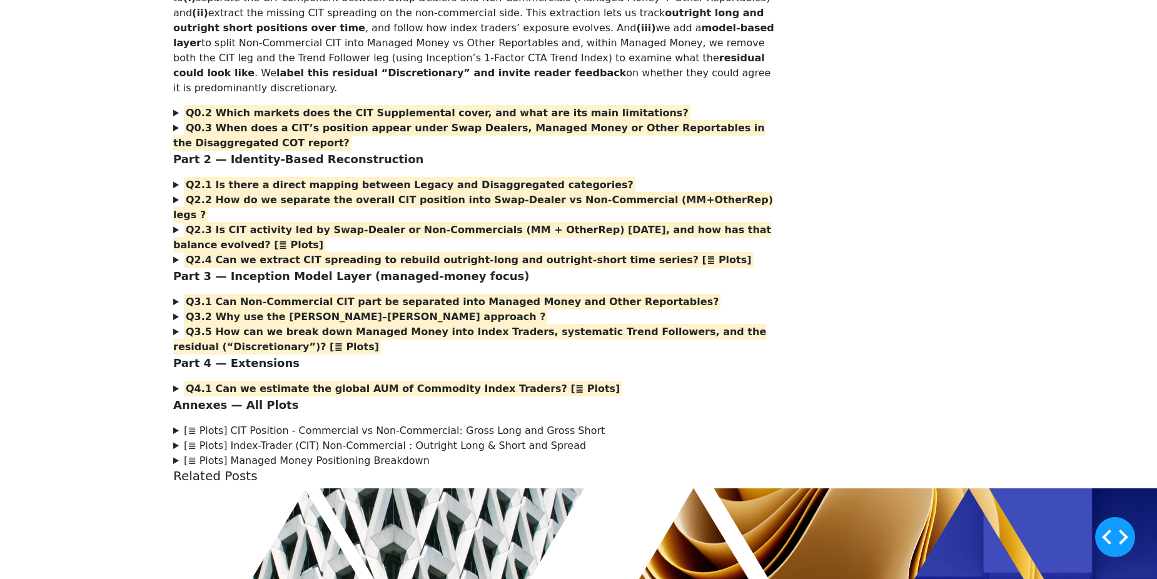
click at [450, 96] on p "Our goal is to rebuild a granular view of CIT exposure over time, especially in…" at bounding box center [475, 28] width 604 height 135
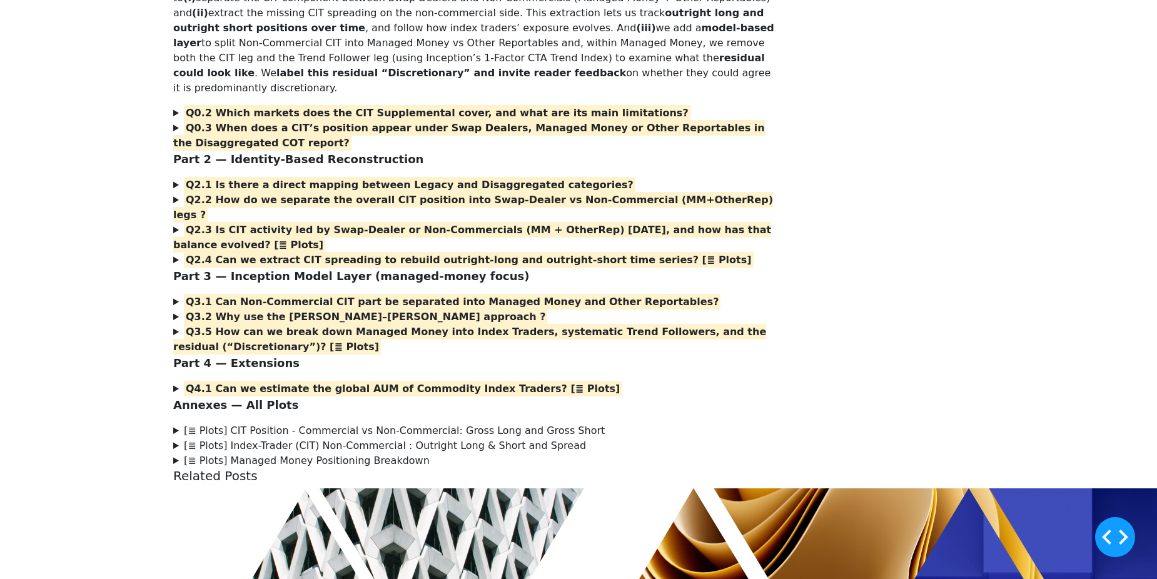
click at [265, 121] on summary "Q0.2 Which markets does the CIT Supplemental cover, and what are its main limit…" at bounding box center [475, 113] width 604 height 15
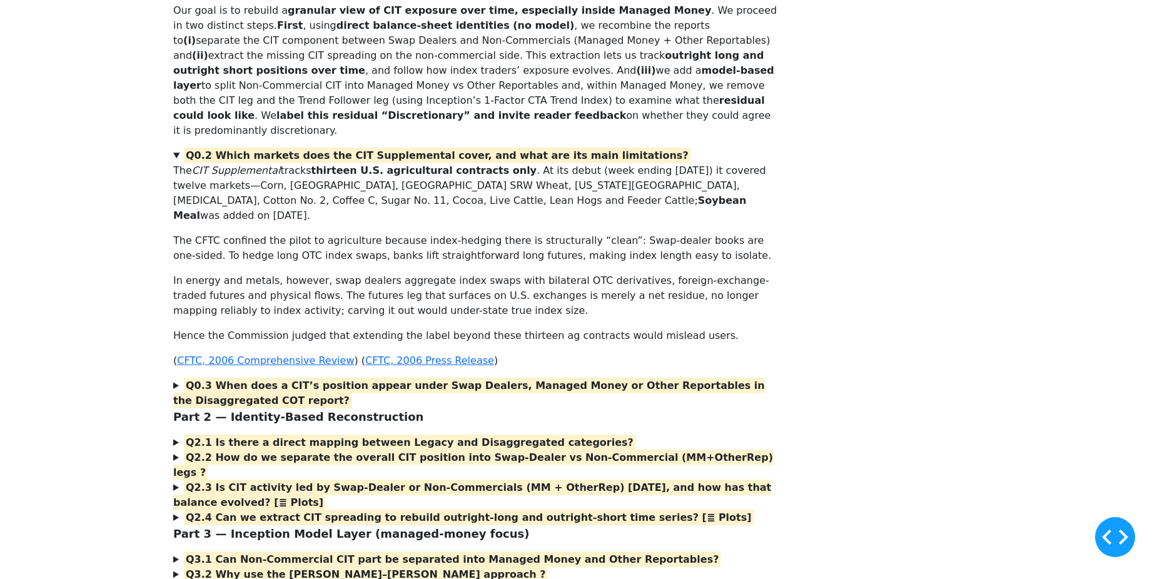
scroll to position [313, 0]
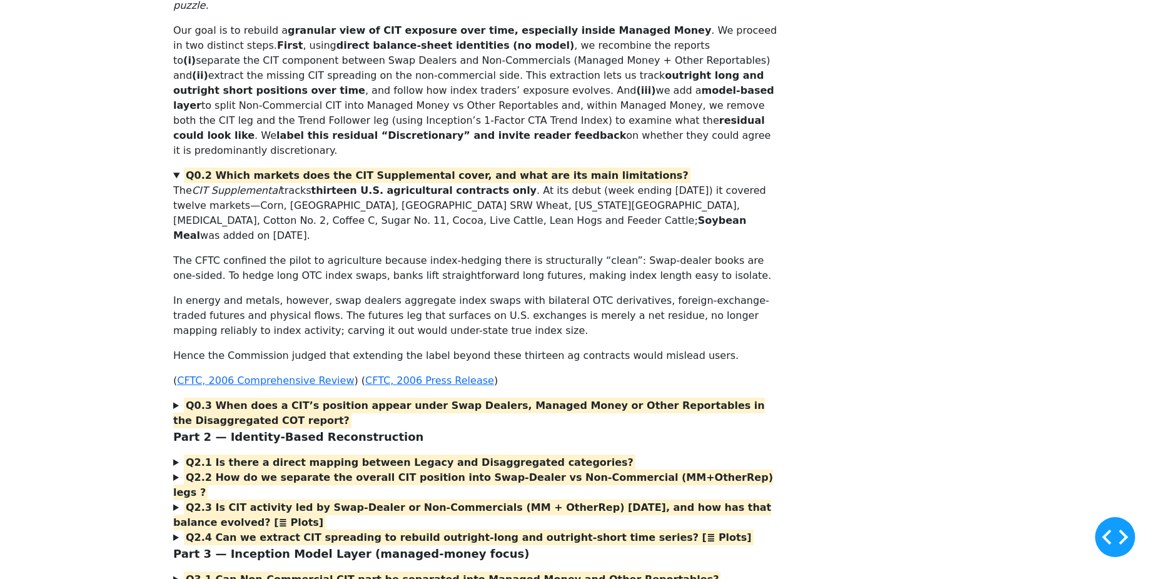
drag, startPoint x: 318, startPoint y: 382, endPoint x: 269, endPoint y: 387, distance: 49.1
click at [269, 158] on p "Our goal is to rebuild a granular view of CIT exposure over time, especially in…" at bounding box center [475, 90] width 604 height 135
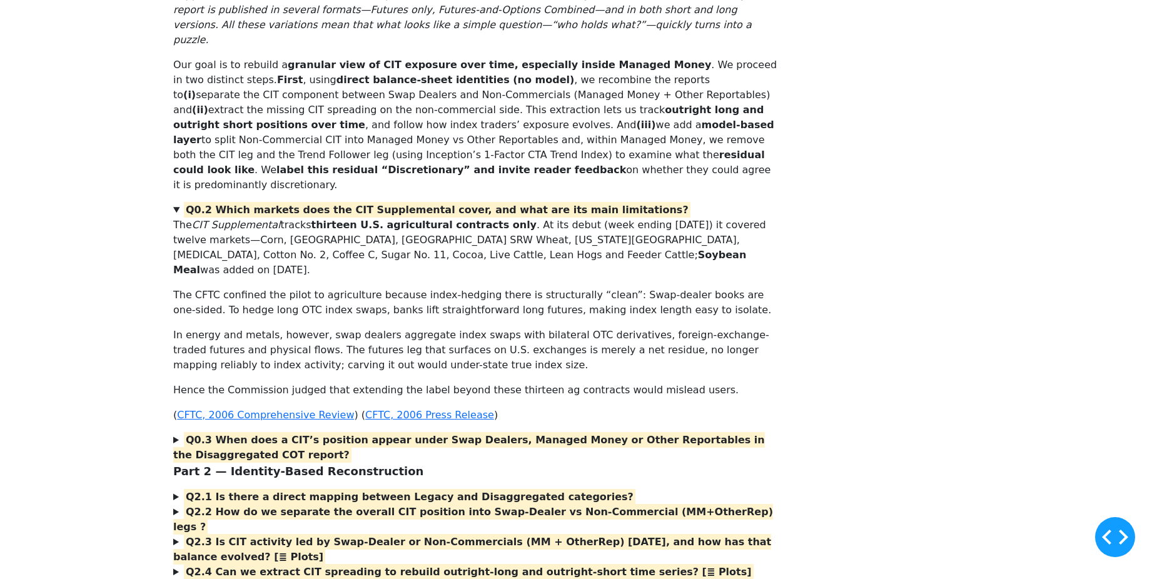
scroll to position [188, 0]
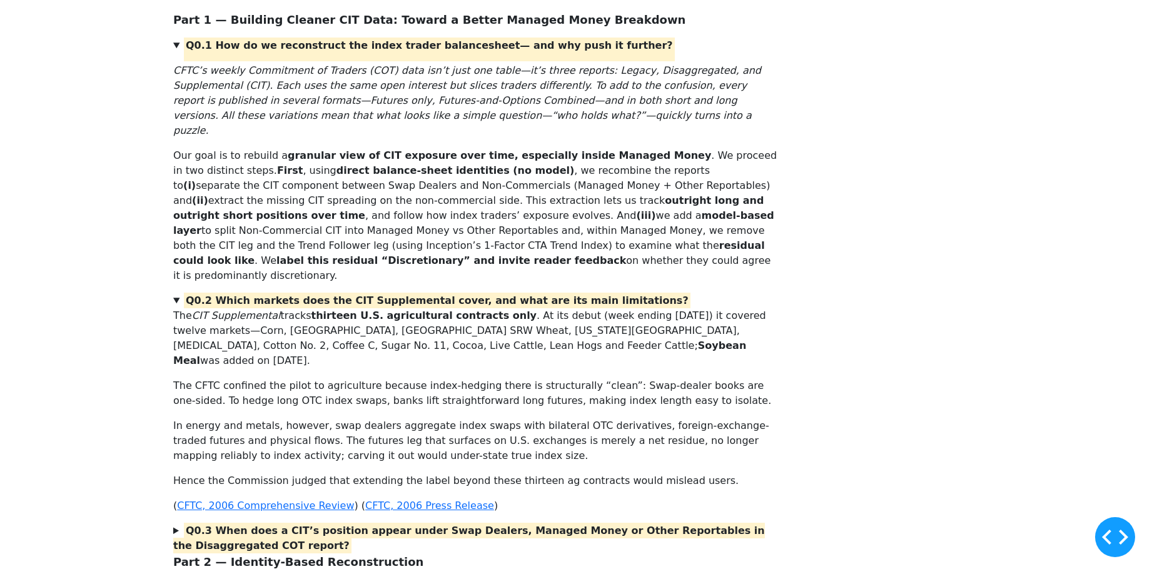
drag, startPoint x: 402, startPoint y: 258, endPoint x: 325, endPoint y: 263, distance: 77.1
drag, startPoint x: 325, startPoint y: 263, endPoint x: 285, endPoint y: 264, distance: 39.4
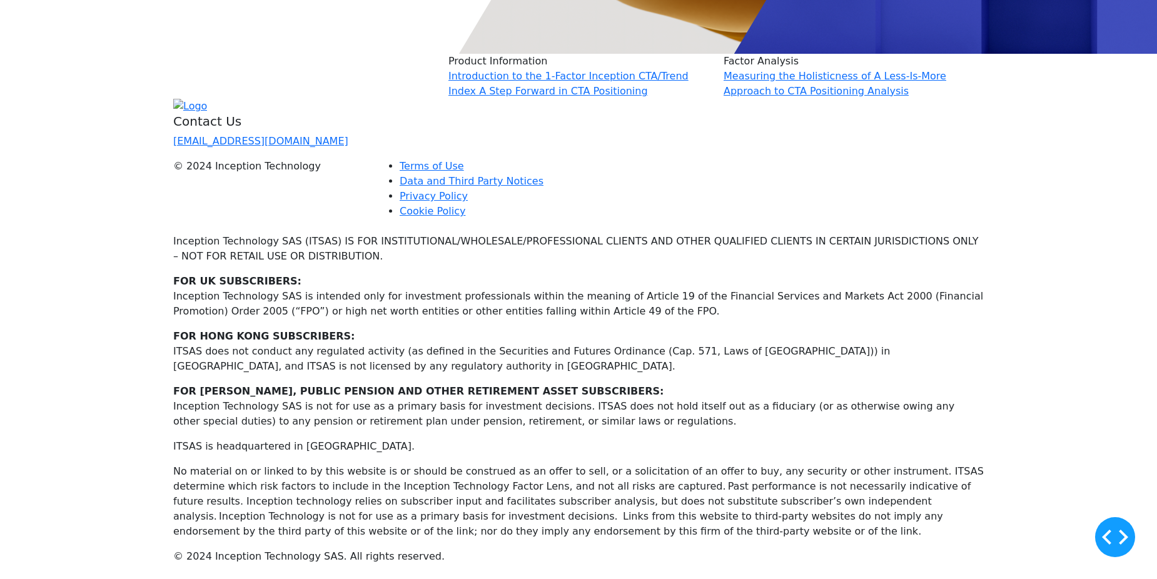
scroll to position [1689, 0]
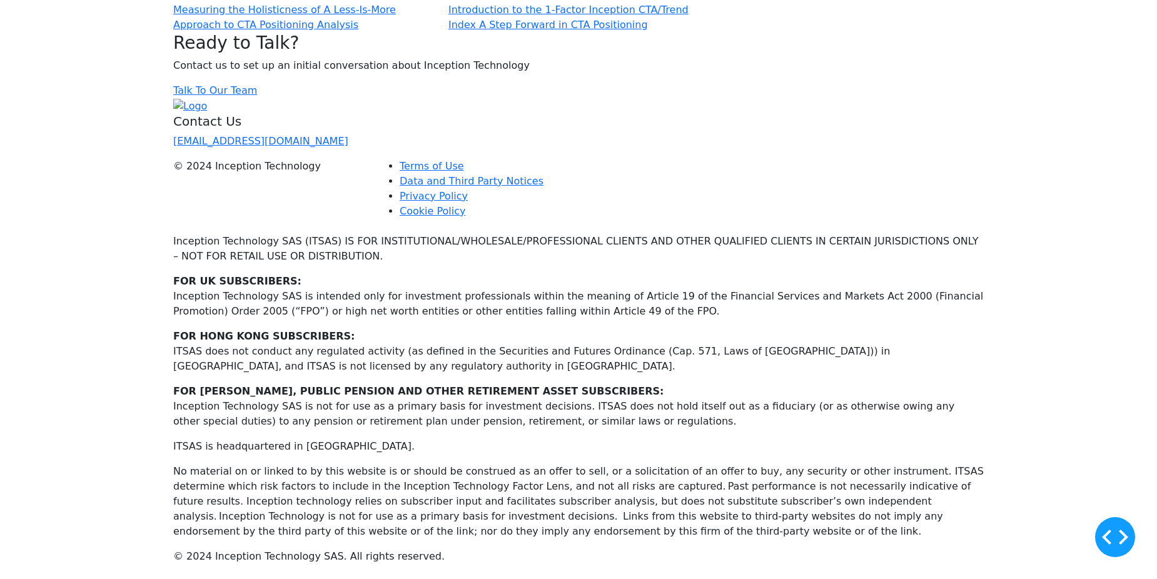
scroll to position [2491, 0]
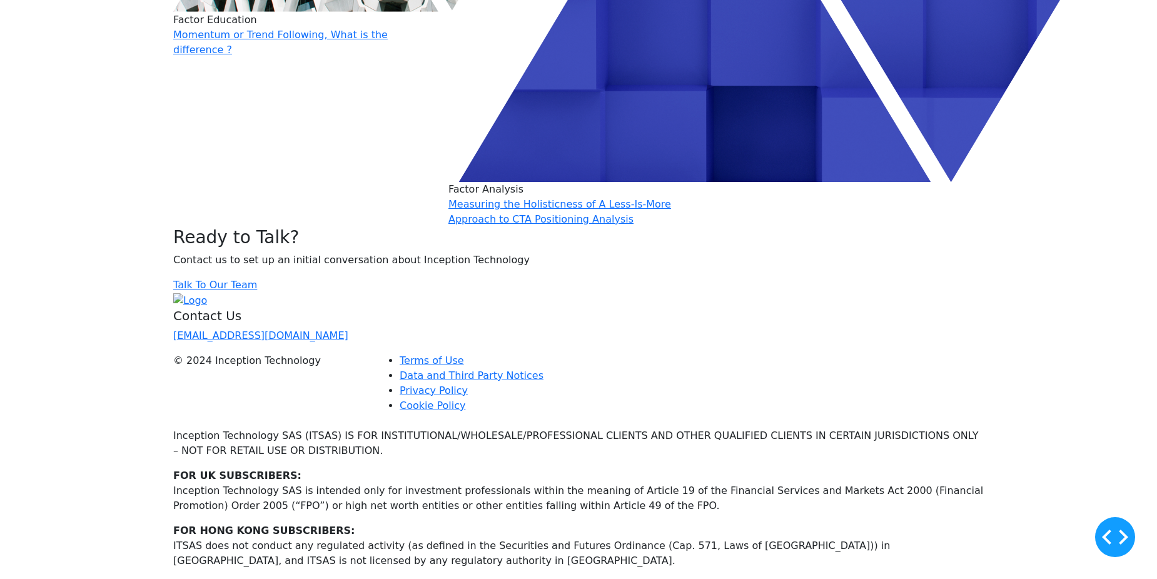
scroll to position [3258, 0]
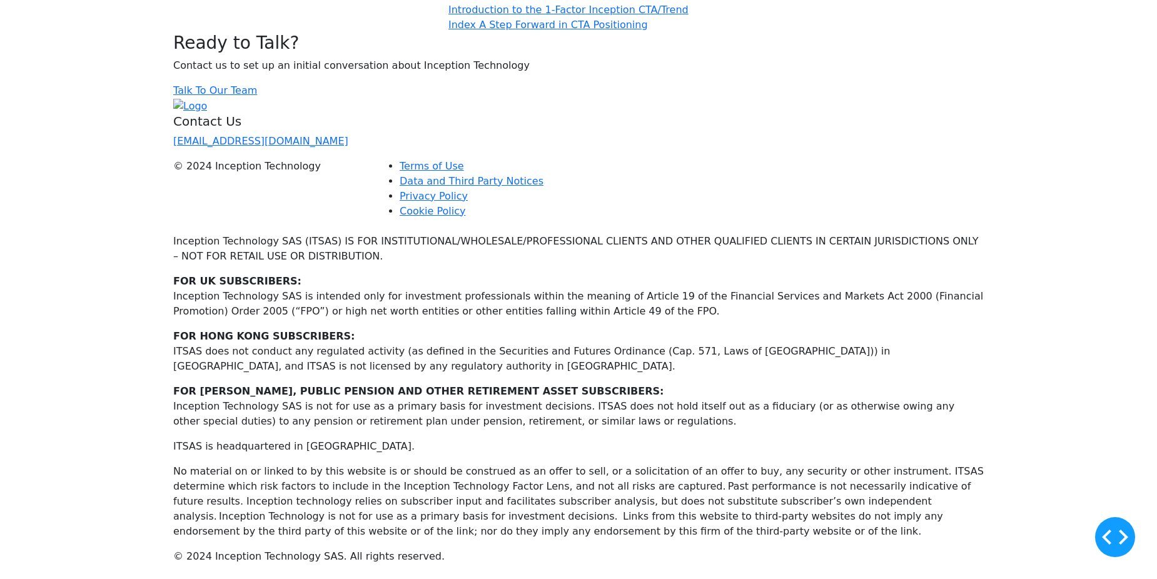
scroll to position [3503, 0]
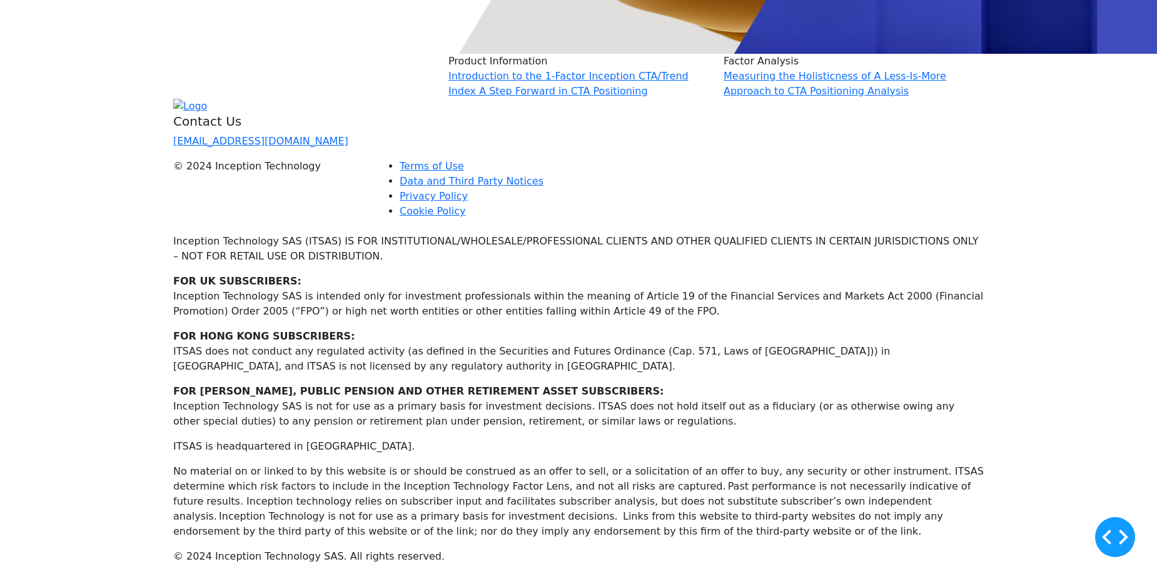
scroll to position [6256, 0]
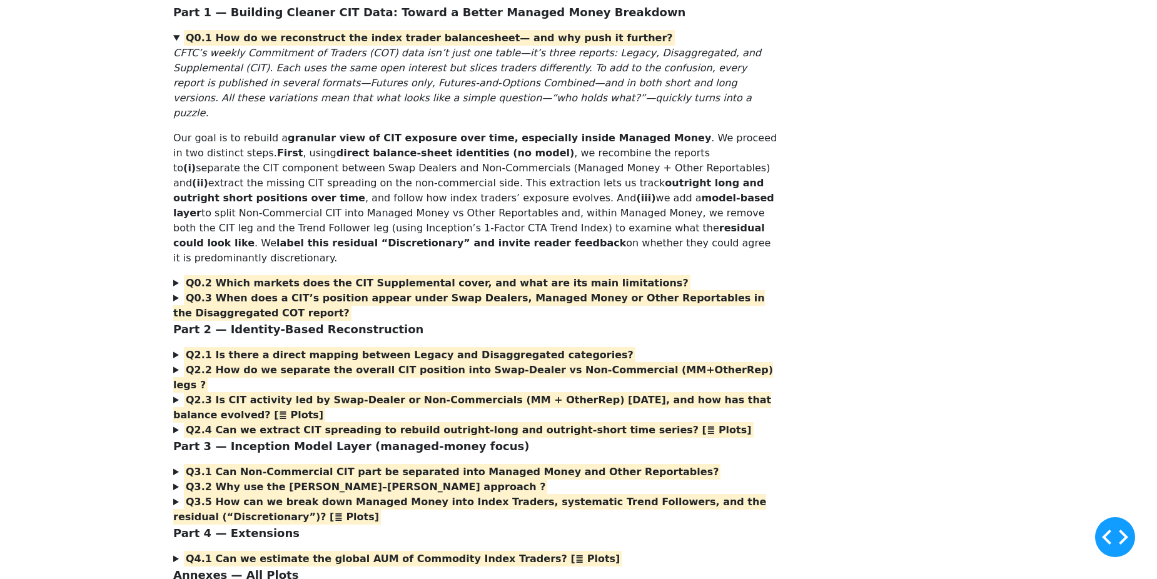
drag, startPoint x: 1160, startPoint y: 519, endPoint x: 886, endPoint y: 343, distance: 325.5
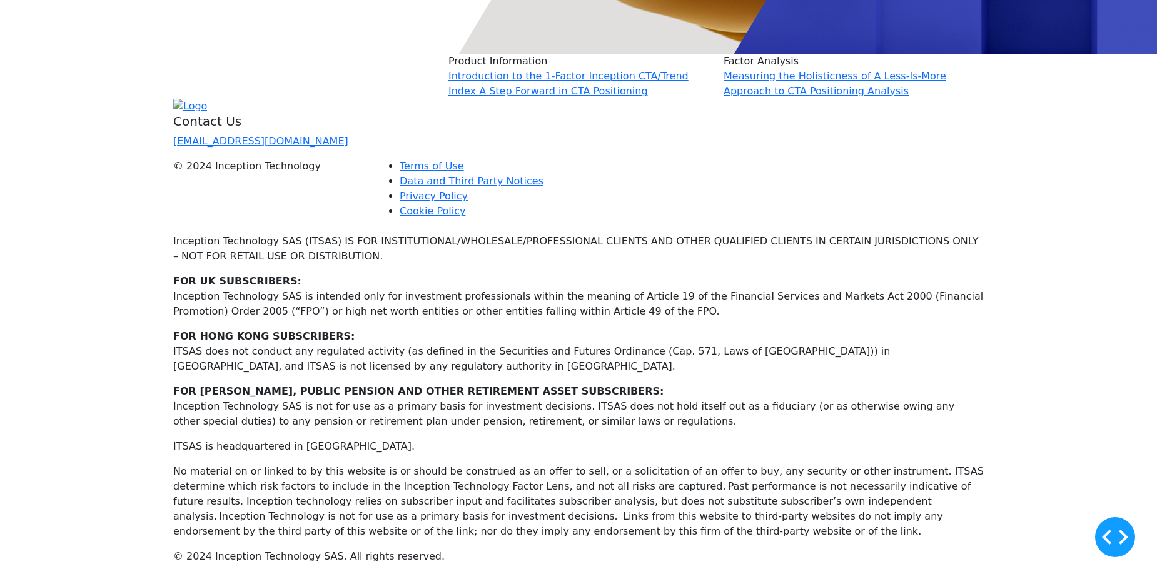
drag, startPoint x: 886, startPoint y: 343, endPoint x: 707, endPoint y: 348, distance: 179.0
click at [680, 159] on div "Contact Us [EMAIL_ADDRESS][DOMAIN_NAME]" at bounding box center [578, 136] width 811 height 45
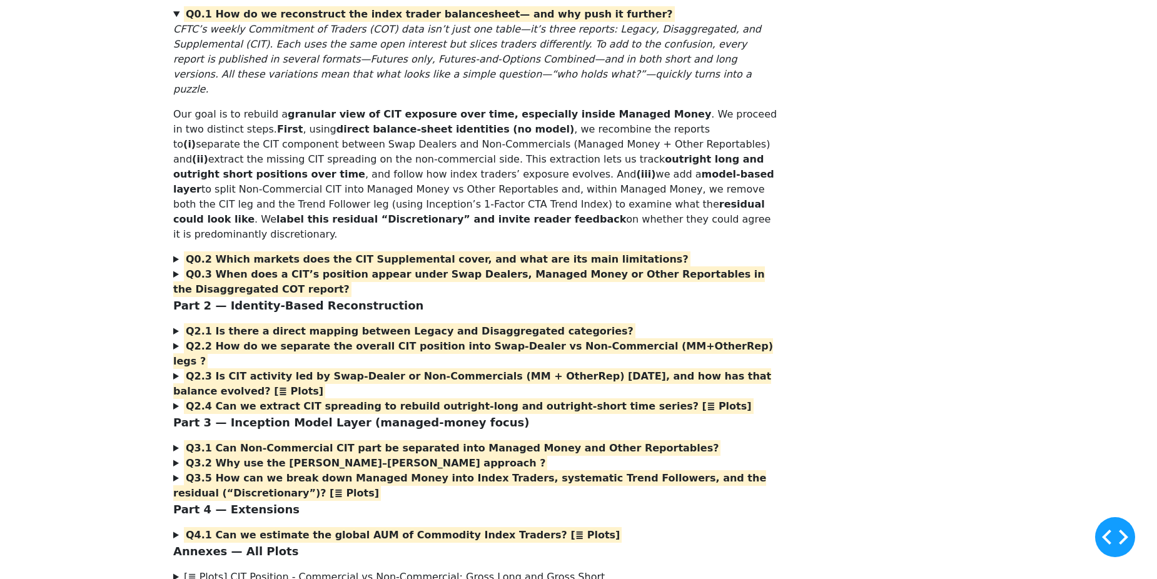
scroll to position [0, 0]
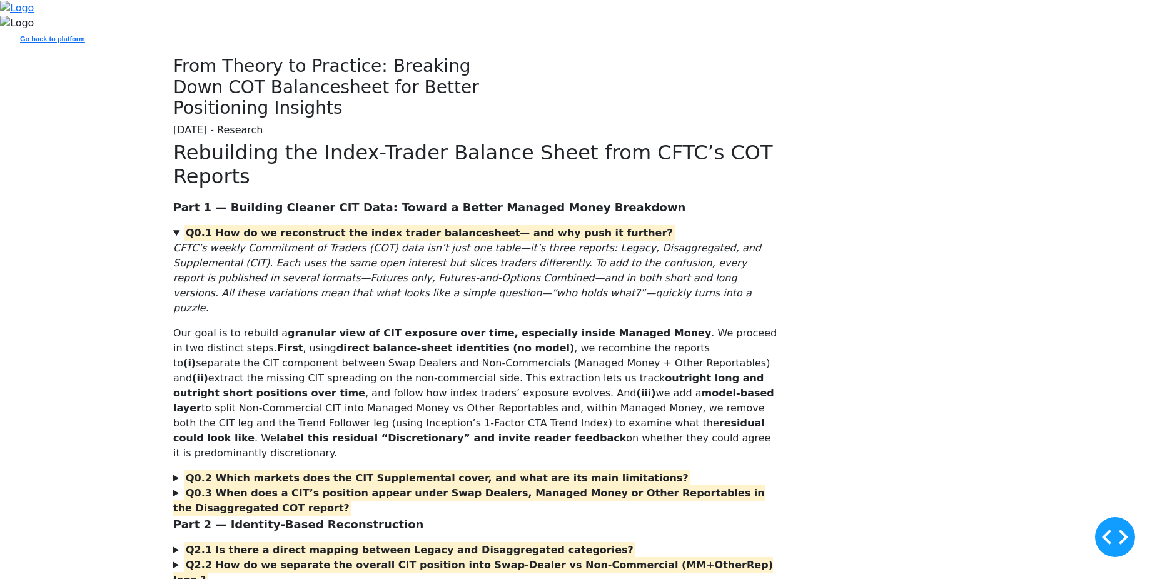
drag, startPoint x: 735, startPoint y: 367, endPoint x: 482, endPoint y: 361, distance: 252.8
drag, startPoint x: 481, startPoint y: 360, endPoint x: 300, endPoint y: 367, distance: 181.6
drag, startPoint x: 300, startPoint y: 367, endPoint x: 174, endPoint y: 363, distance: 125.8
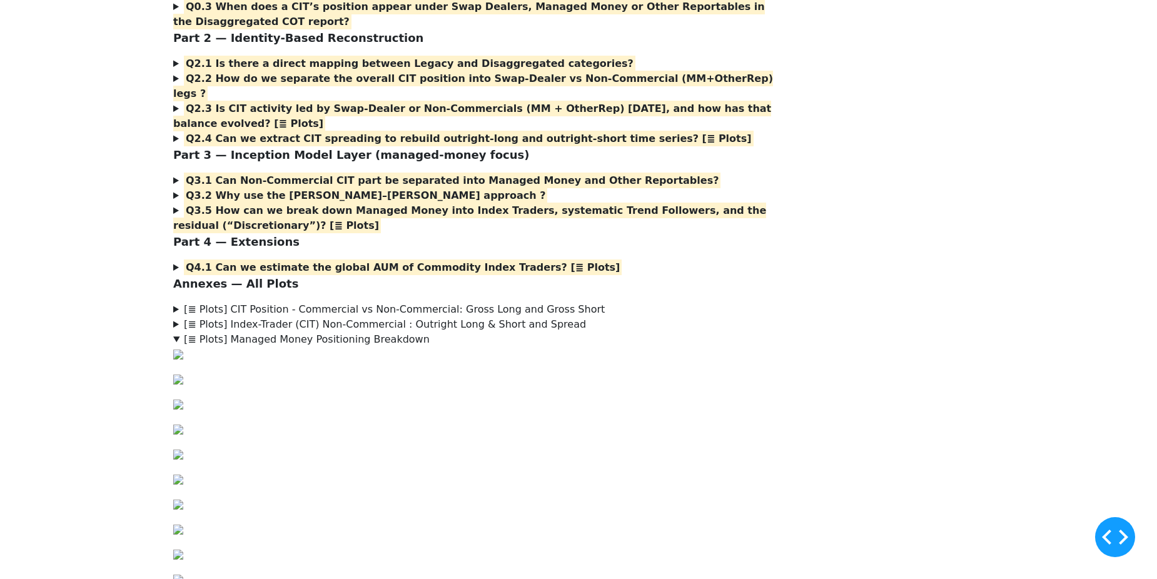
scroll to position [500, 0]
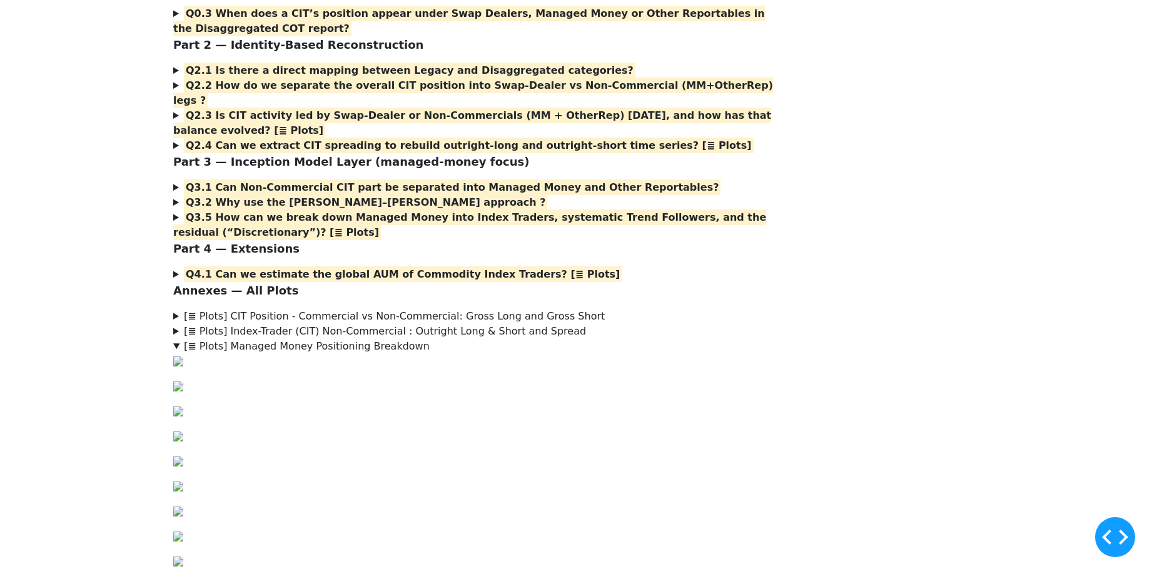
scroll to position [938, 0]
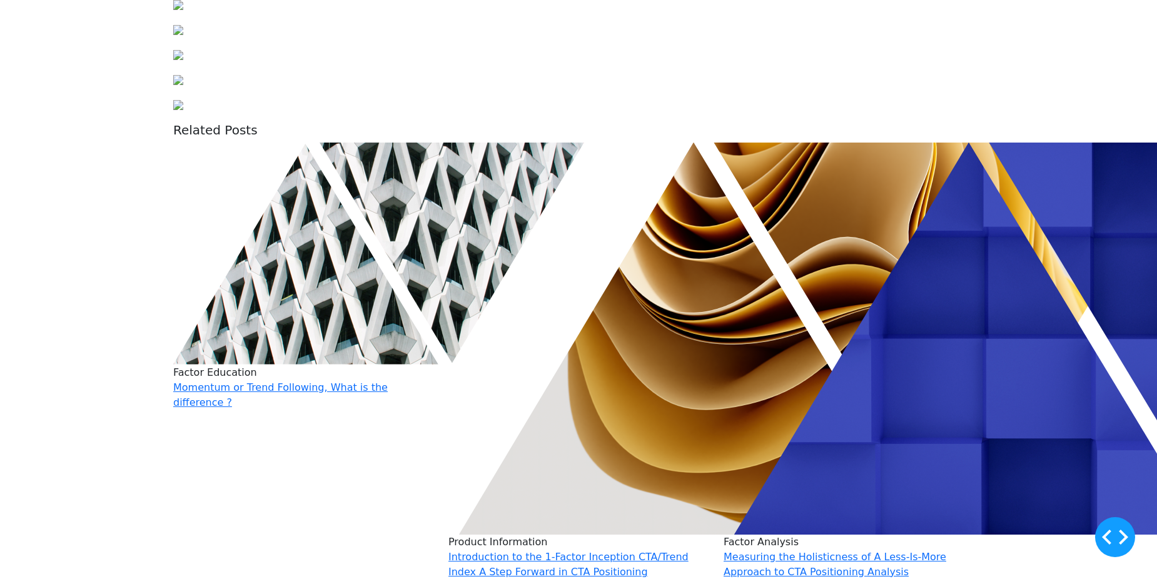
scroll to position [1251, 0]
drag, startPoint x: 182, startPoint y: 315, endPoint x: 153, endPoint y: 255, distance: 67.2
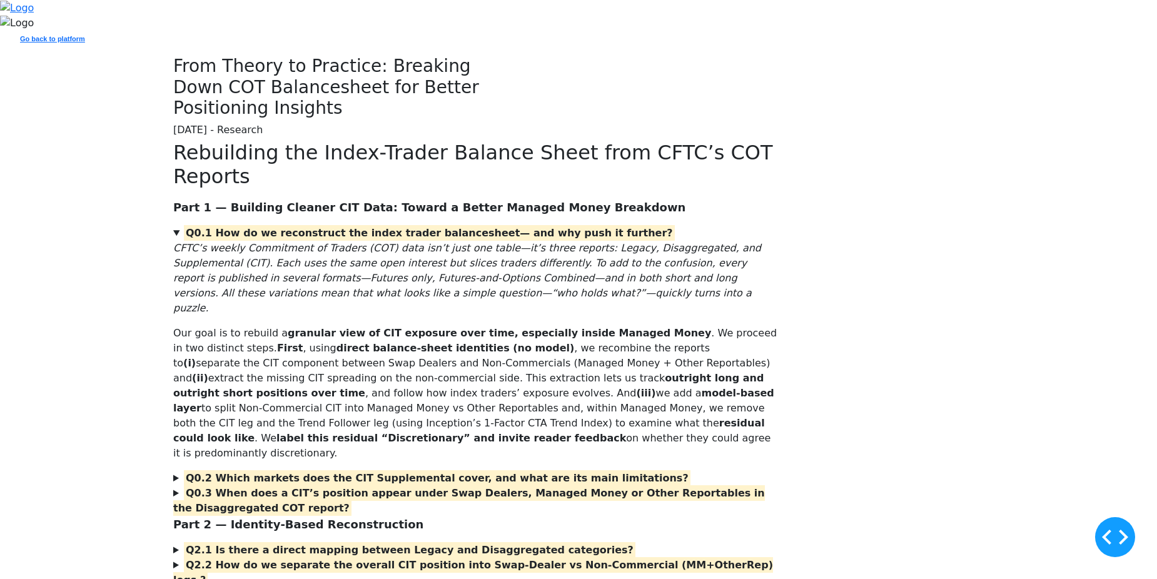
drag, startPoint x: 248, startPoint y: 295, endPoint x: 161, endPoint y: 296, distance: 86.3
click at [166, 141] on div "From Theory to Practice: Breaking Down COT Balancesheet for Better Positioning …" at bounding box center [338, 98] width 344 height 85
drag, startPoint x: 161, startPoint y: 296, endPoint x: 136, endPoint y: 299, distance: 25.2
click at [136, 141] on div "From Theory to Practice: Breaking Down COT Balancesheet for Better Positioning …" at bounding box center [578, 98] width 1157 height 85
drag, startPoint x: 136, startPoint y: 299, endPoint x: 97, endPoint y: 301, distance: 39.5
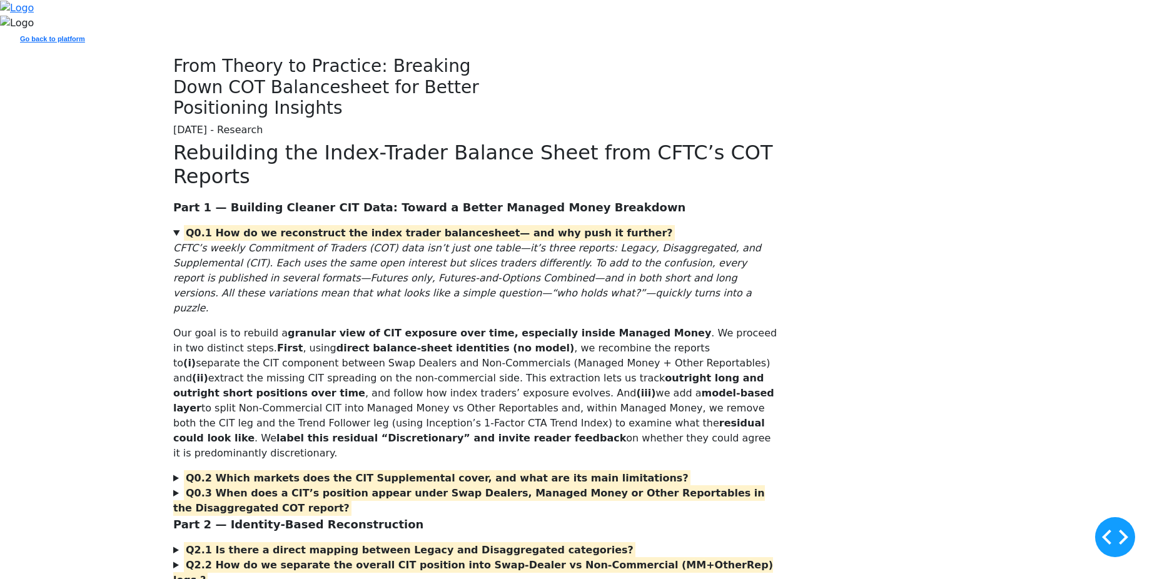
click at [97, 141] on div "From Theory to Practice: Breaking Down COT Balancesheet for Better Positioning …" at bounding box center [578, 98] width 1157 height 85
drag, startPoint x: 97, startPoint y: 300, endPoint x: 88, endPoint y: 296, distance: 9.9
click at [88, 141] on div "From Theory to Practice: Breaking Down COT Balancesheet for Better Positioning …" at bounding box center [578, 98] width 1157 height 85
